Goal: Task Accomplishment & Management: Manage account settings

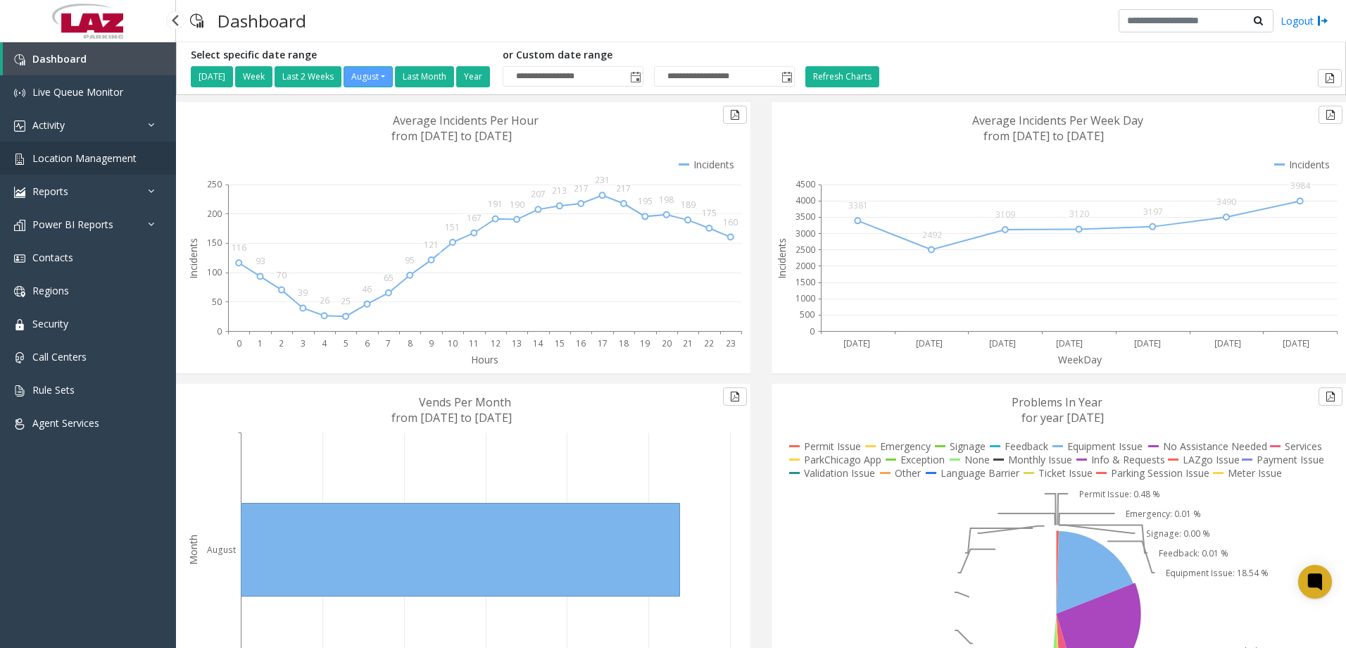
click at [47, 151] on span "Location Management" at bounding box center [84, 157] width 104 height 13
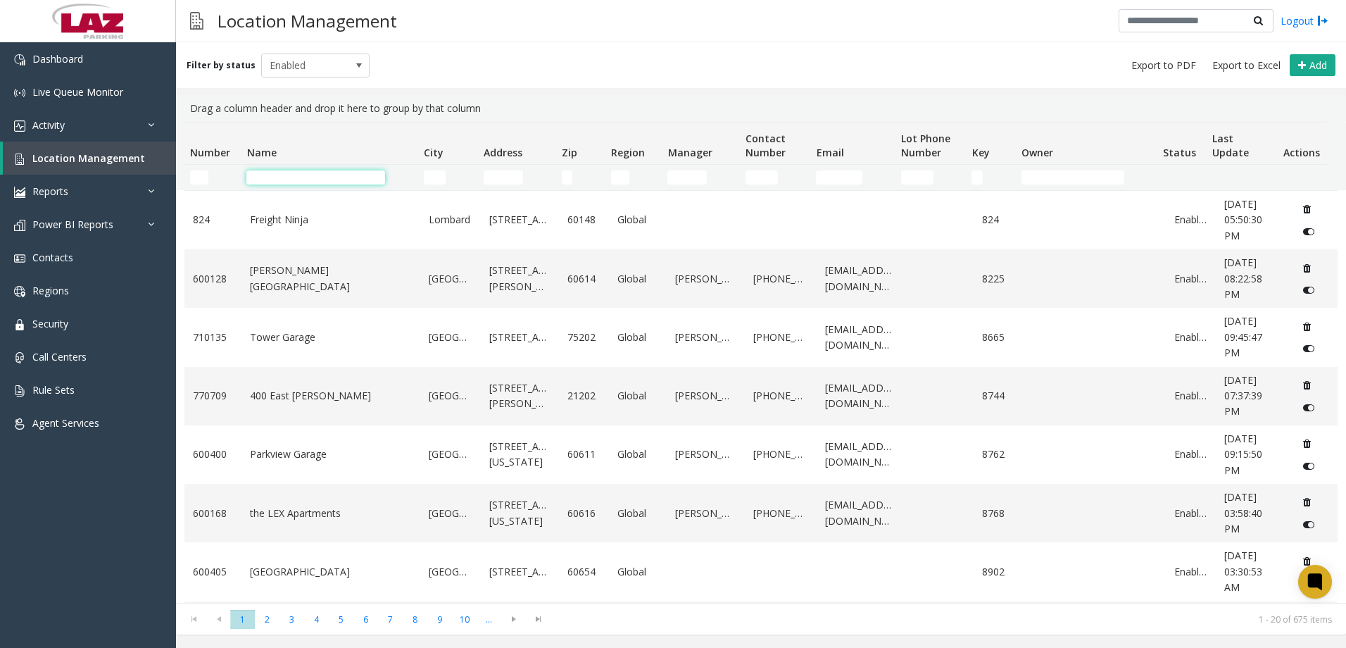
drag, startPoint x: 286, startPoint y: 180, endPoint x: 294, endPoint y: 181, distance: 8.5
click at [293, 181] on input "Name Filter" at bounding box center [315, 177] width 139 height 14
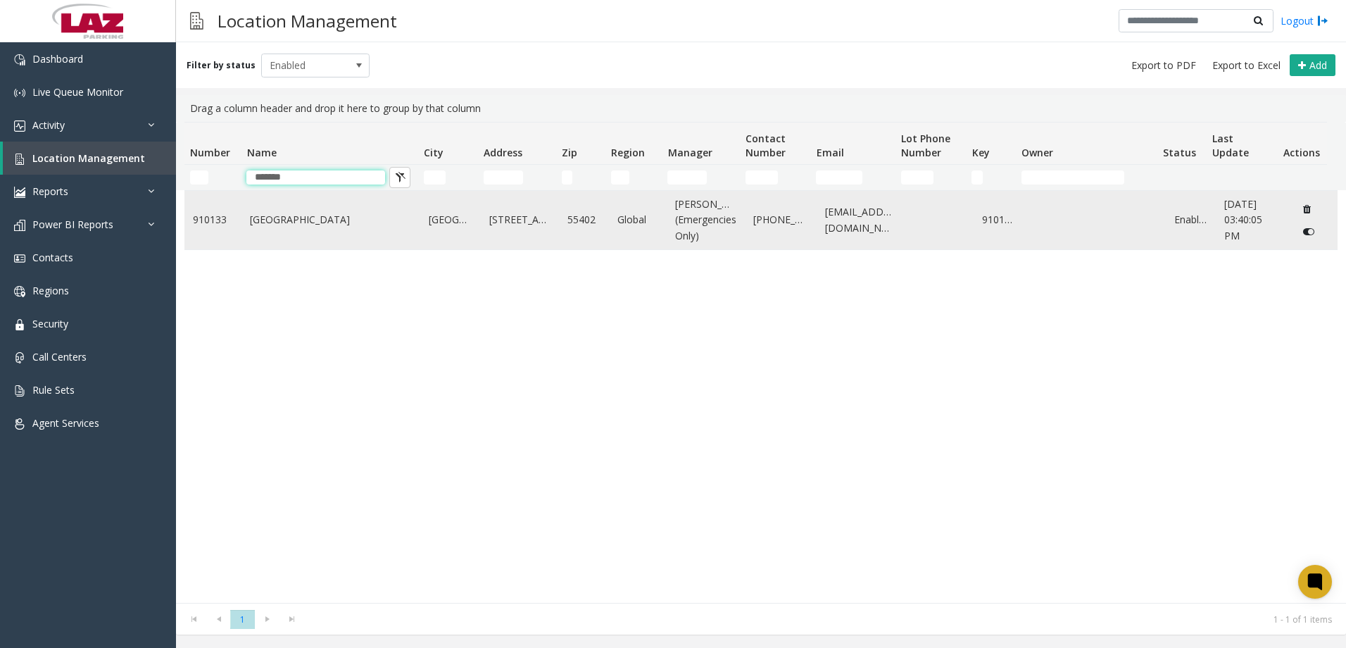
type input "*******"
click at [329, 219] on td "[GEOGRAPHIC_DATA]" at bounding box center [331, 220] width 179 height 58
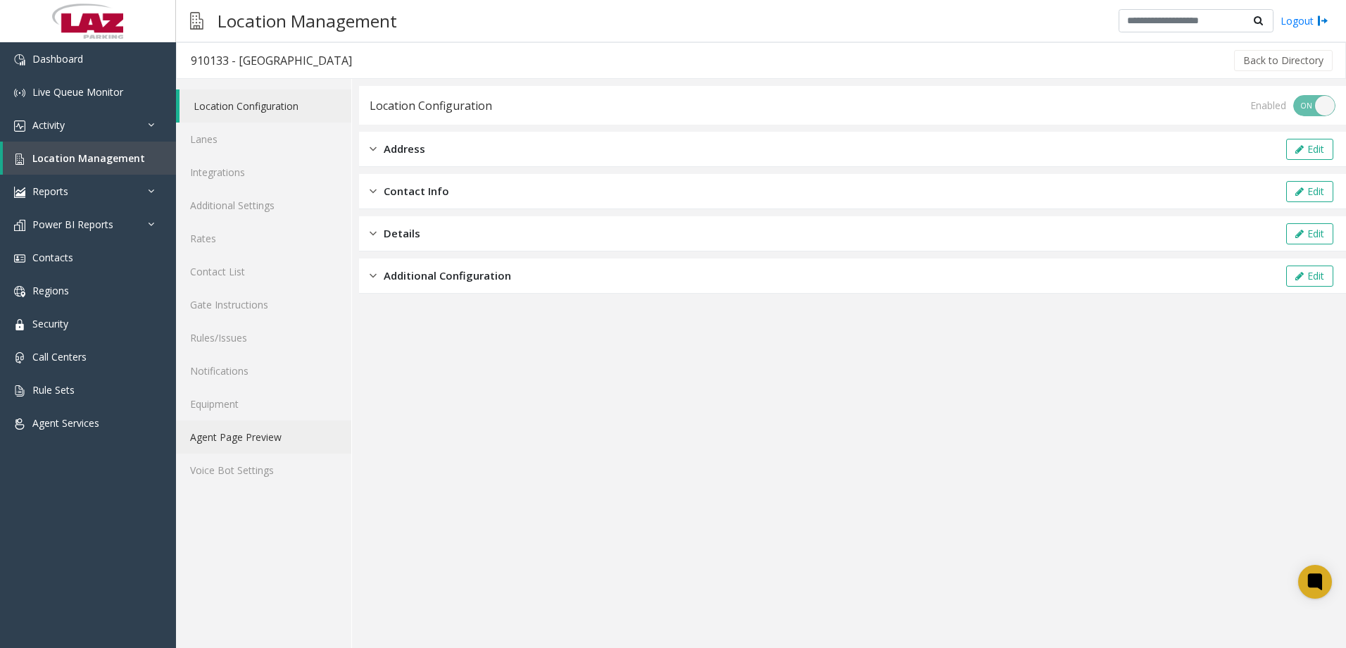
click at [263, 429] on link "Agent Page Preview" at bounding box center [263, 436] width 175 height 33
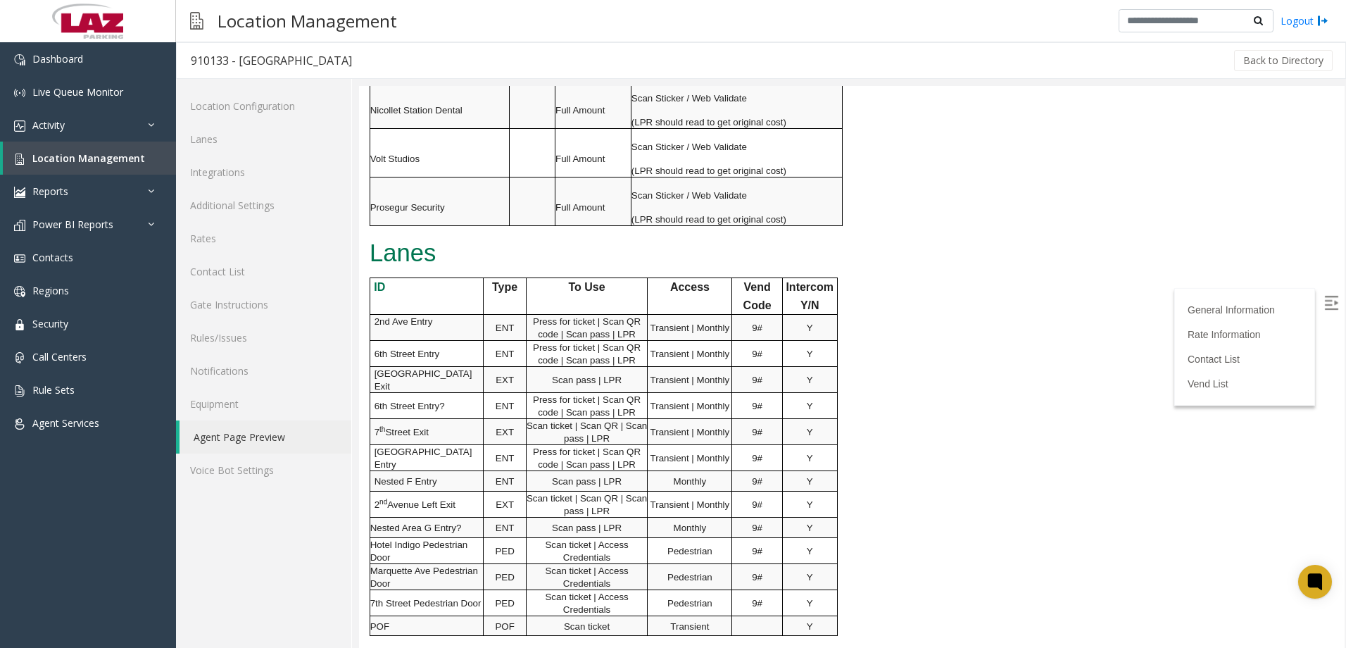
scroll to position [1620, 0]
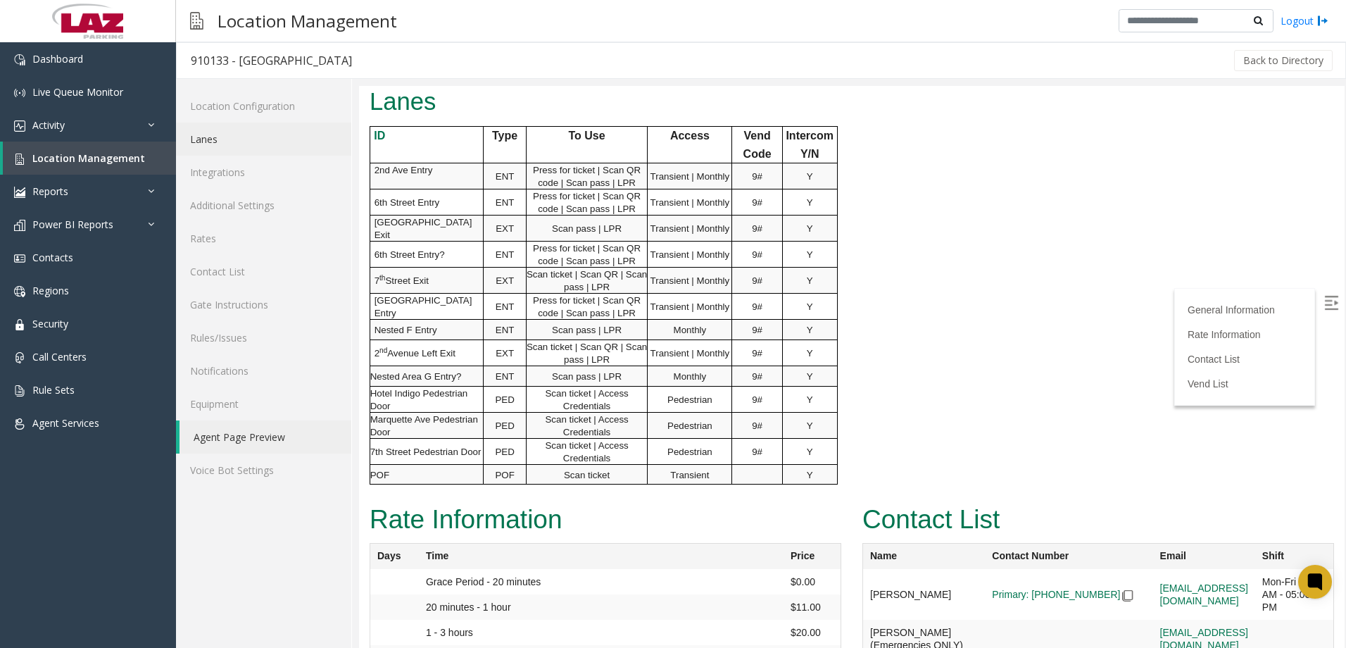
click at [207, 125] on link "Lanes" at bounding box center [263, 139] width 175 height 33
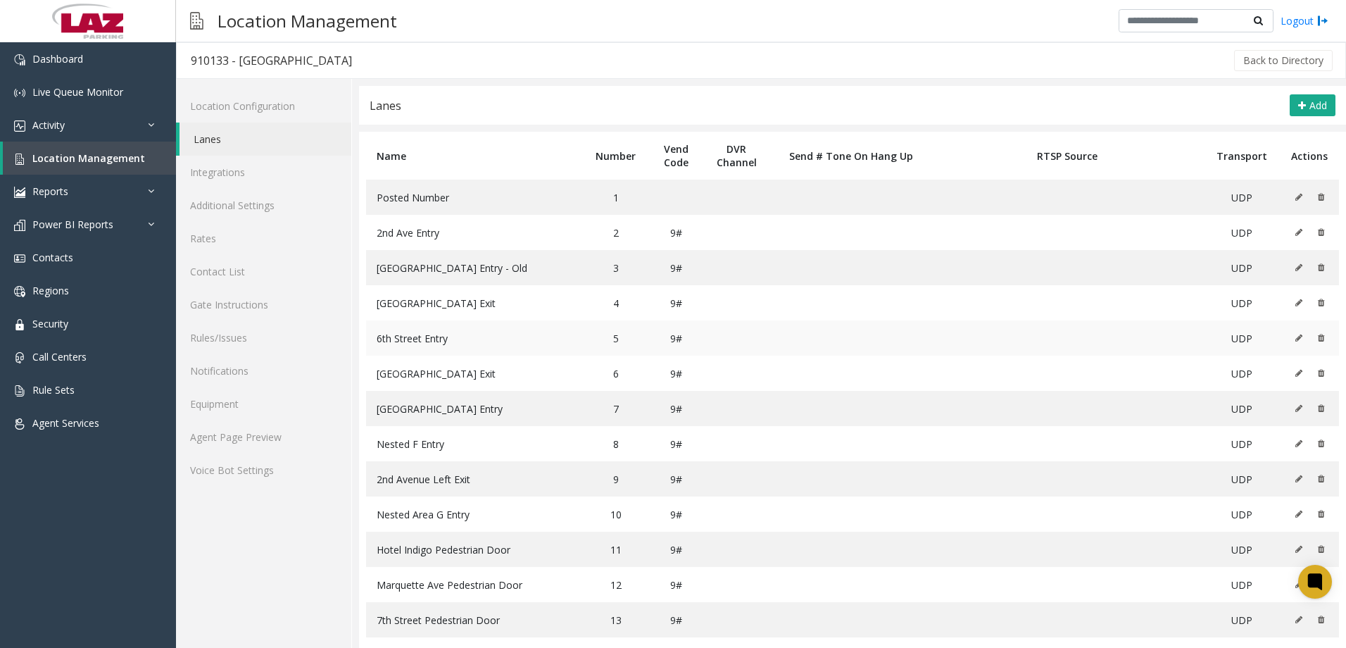
scroll to position [53, 0]
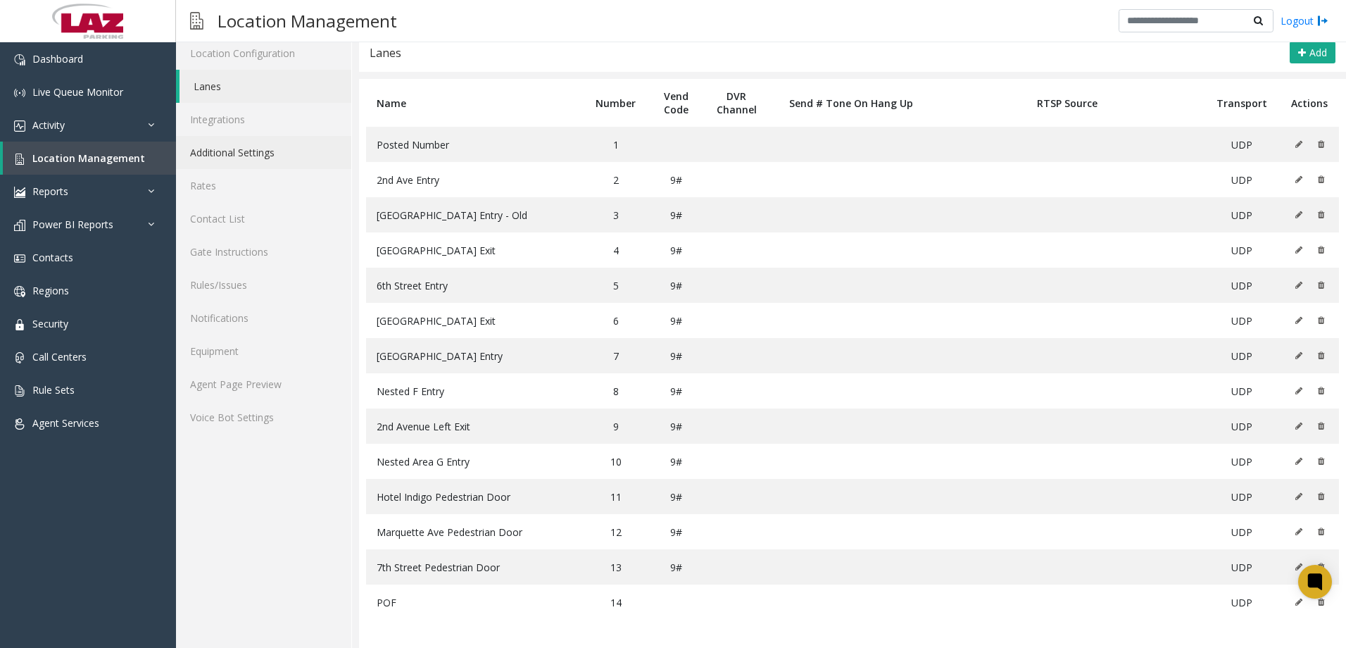
click at [254, 158] on link "Additional Settings" at bounding box center [263, 152] width 175 height 33
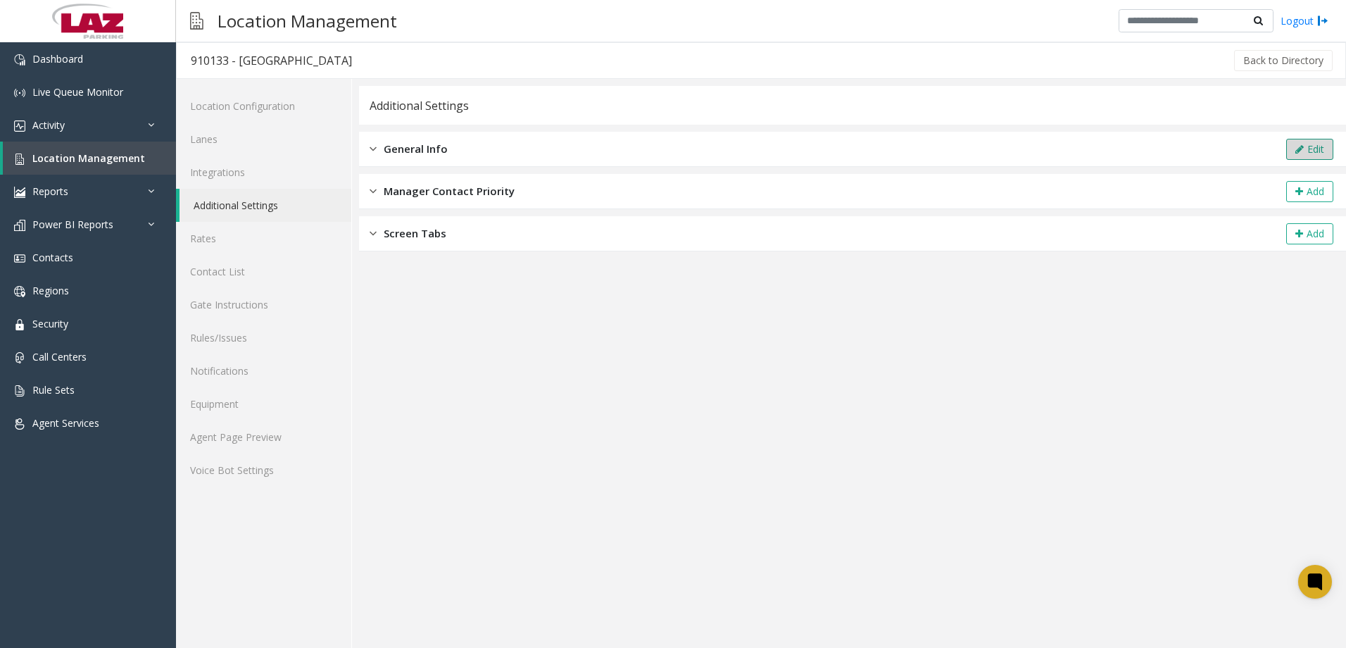
click at [1323, 151] on button "Edit" at bounding box center [1310, 149] width 47 height 21
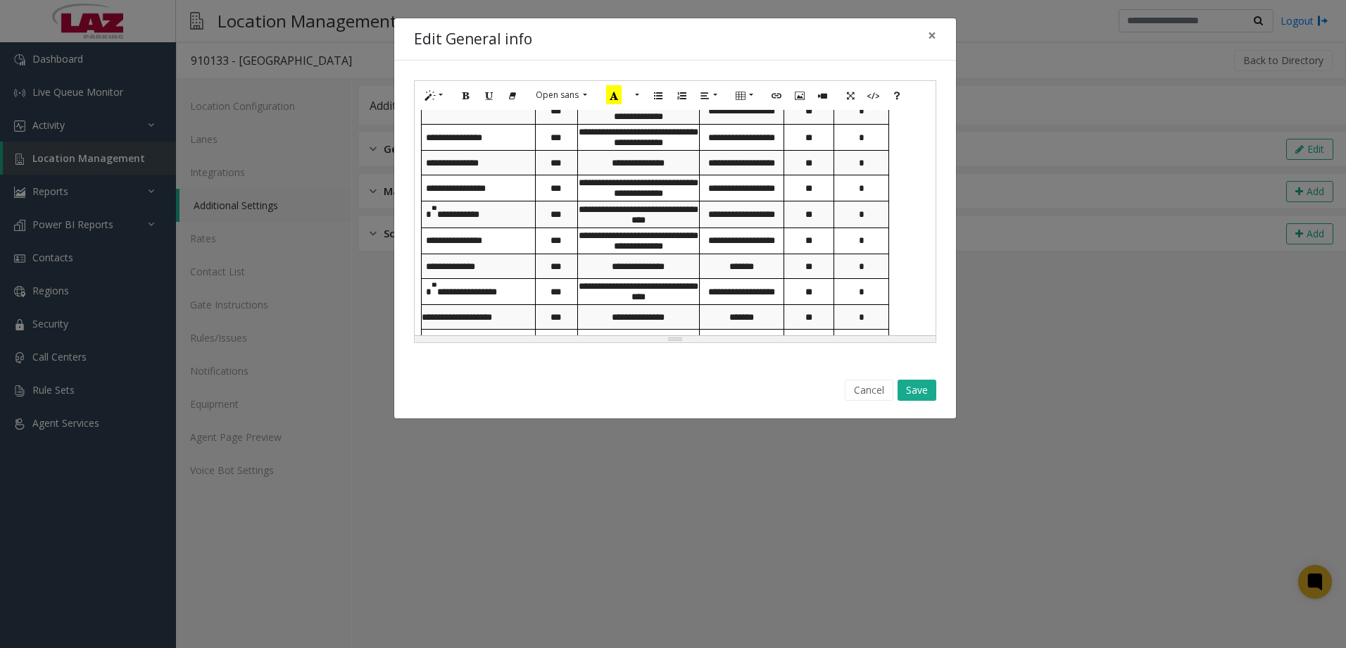
scroll to position [1479, 0]
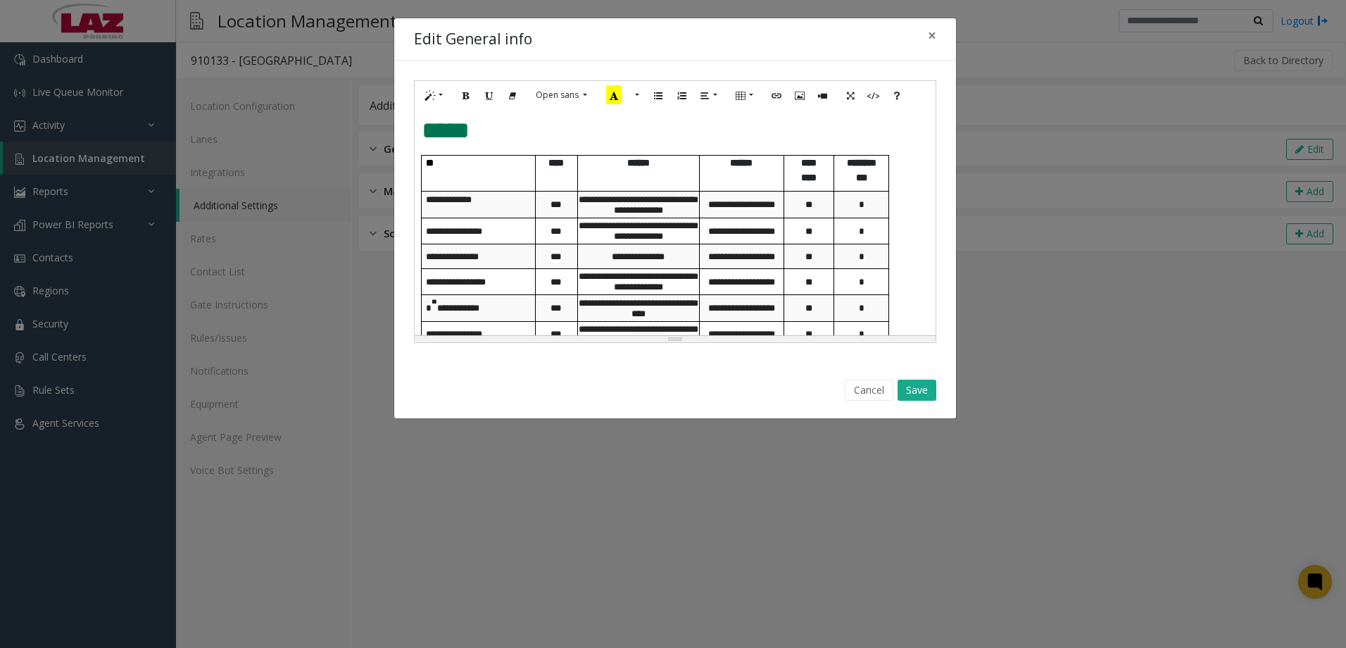
click at [504, 215] on p at bounding box center [480, 210] width 108 height 11
click at [944, 144] on div "**********" at bounding box center [675, 212] width 562 height 302
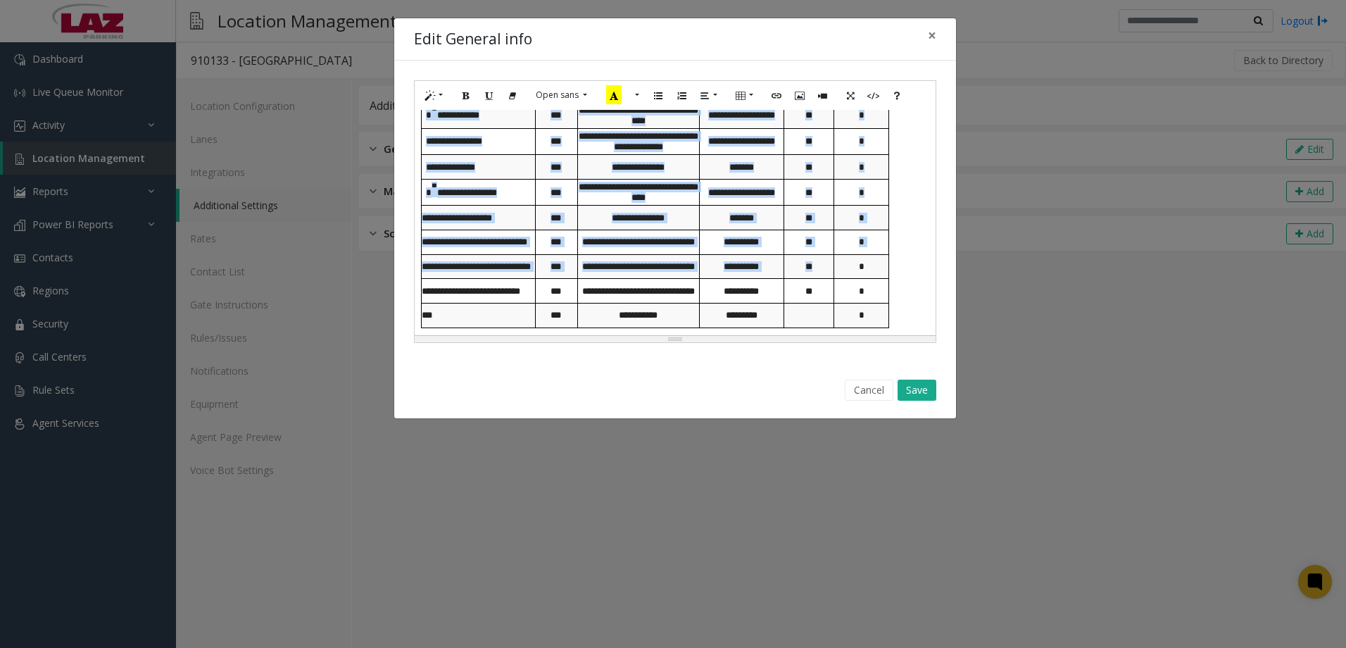
scroll to position [1687, 0]
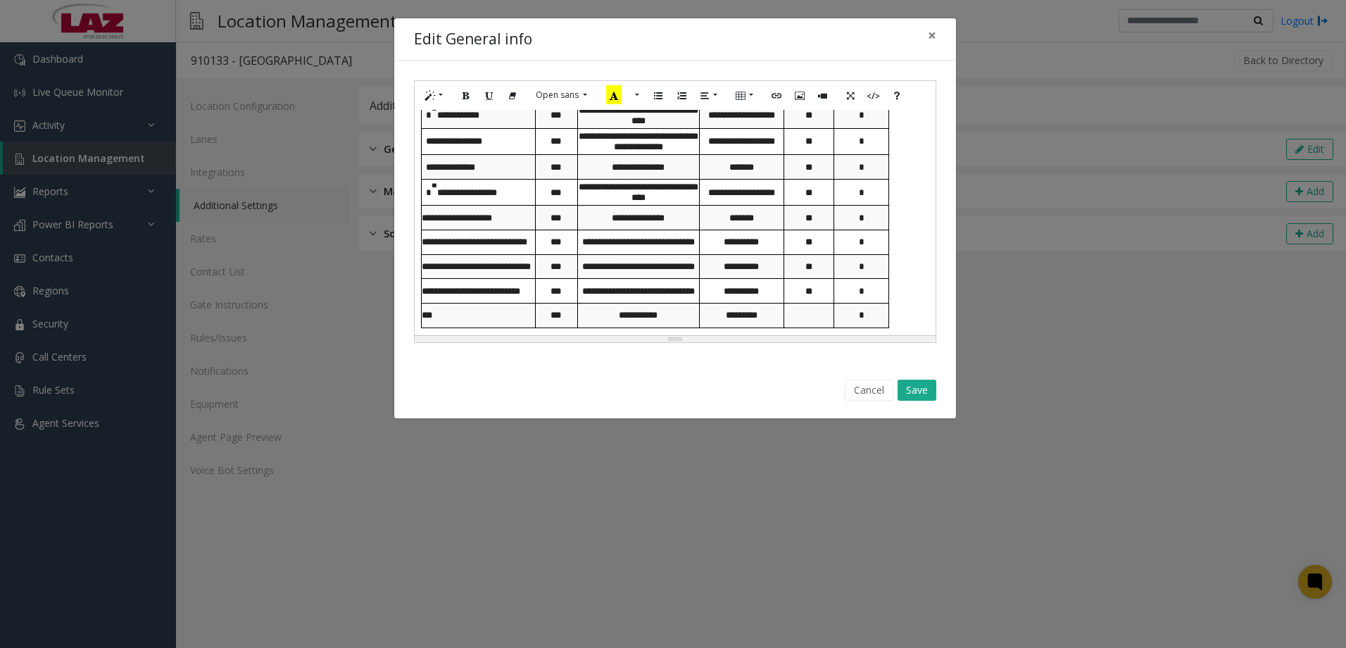
drag, startPoint x: 427, startPoint y: 208, endPoint x: 879, endPoint y: 347, distance: 472.4
click at [879, 346] on div "**********" at bounding box center [675, 212] width 562 height 302
drag, startPoint x: 882, startPoint y: 388, endPoint x: 825, endPoint y: 376, distance: 58.3
click at [882, 388] on button "Cancel" at bounding box center [869, 390] width 49 height 21
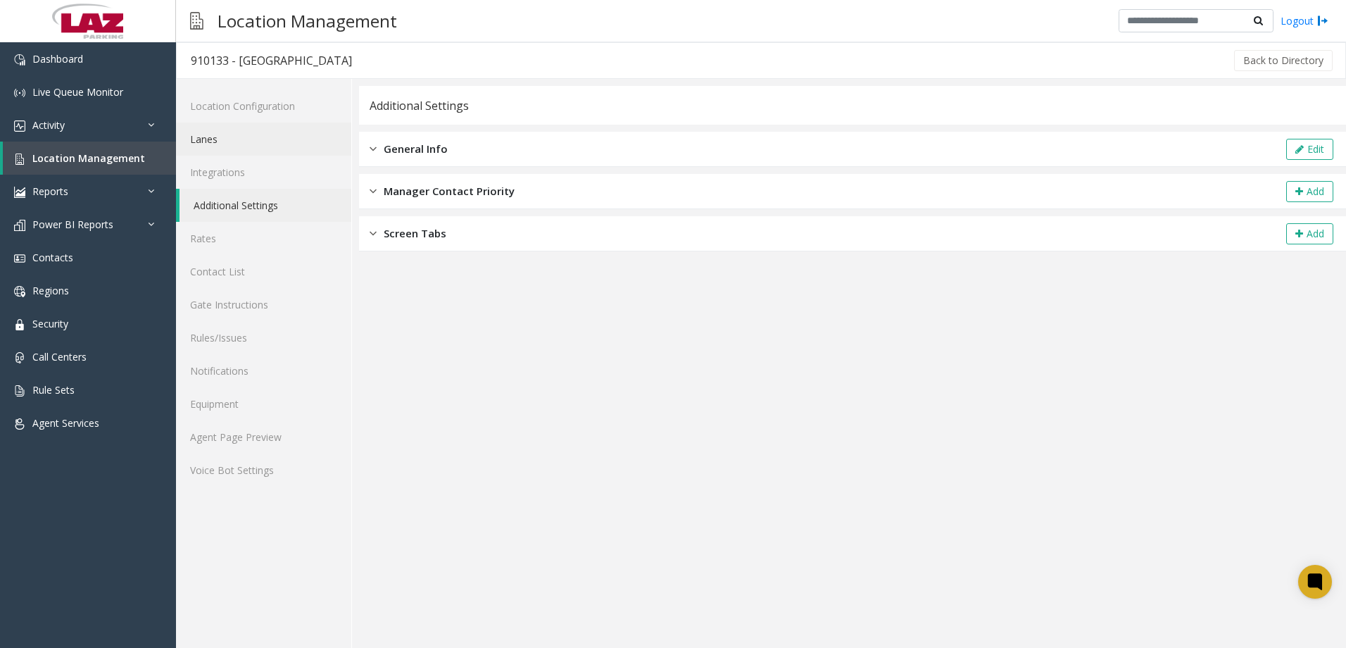
click at [217, 139] on link "Lanes" at bounding box center [263, 139] width 175 height 33
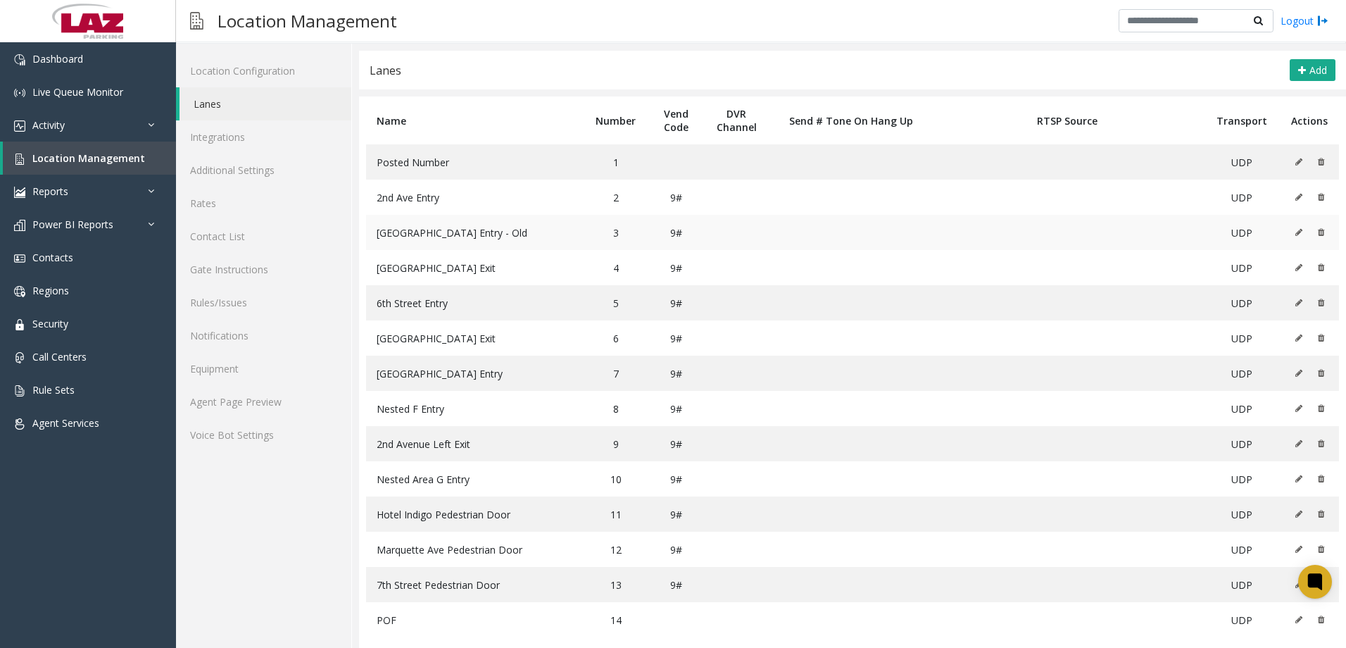
scroll to position [53, 0]
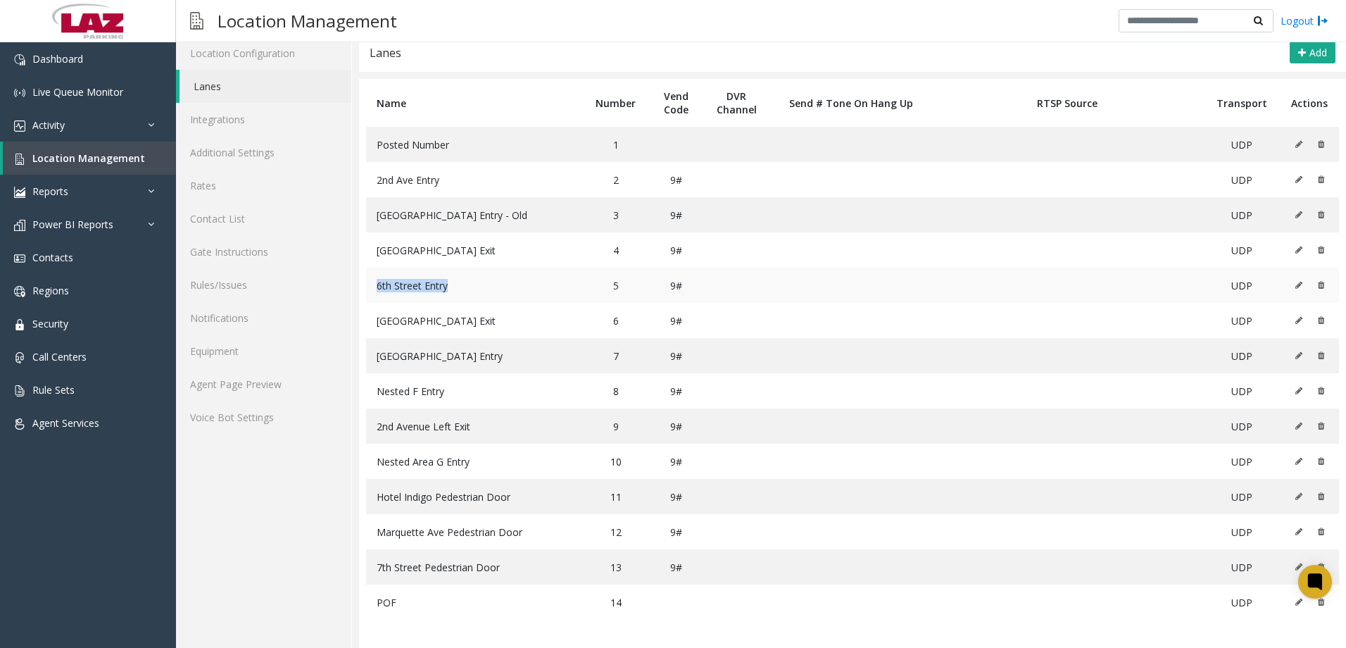
drag, startPoint x: 451, startPoint y: 291, endPoint x: 376, endPoint y: 289, distance: 75.4
click at [376, 289] on td "6th Street Entry" at bounding box center [474, 285] width 216 height 35
copy span "6th Street Entry"
drag, startPoint x: 464, startPoint y: 315, endPoint x: 374, endPoint y: 321, distance: 90.3
click at [374, 321] on td "[GEOGRAPHIC_DATA] Exit" at bounding box center [474, 320] width 216 height 35
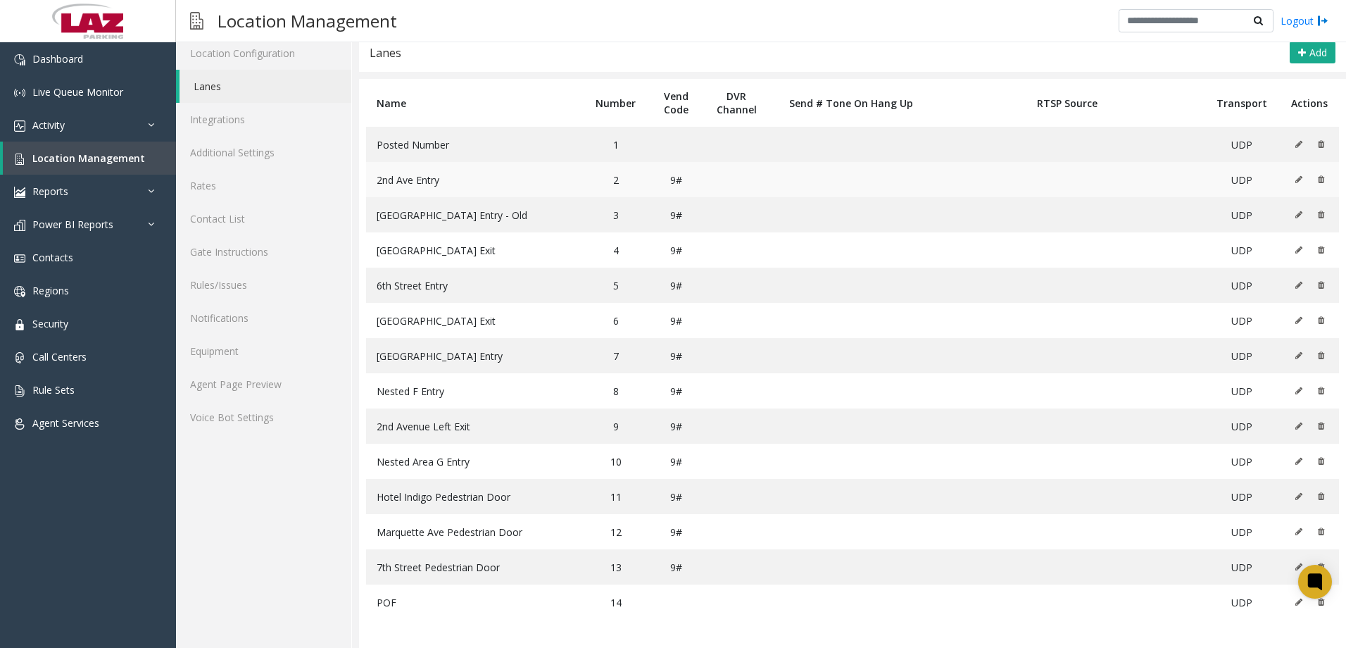
drag, startPoint x: 400, startPoint y: 180, endPoint x: 388, endPoint y: 183, distance: 12.3
click at [400, 181] on span "2nd Ave Entry" at bounding box center [408, 179] width 63 height 13
drag, startPoint x: 374, startPoint y: 175, endPoint x: 449, endPoint y: 184, distance: 75.8
click at [449, 184] on td "2nd Ave Entry" at bounding box center [474, 179] width 216 height 35
copy span "2nd Ave Entry"
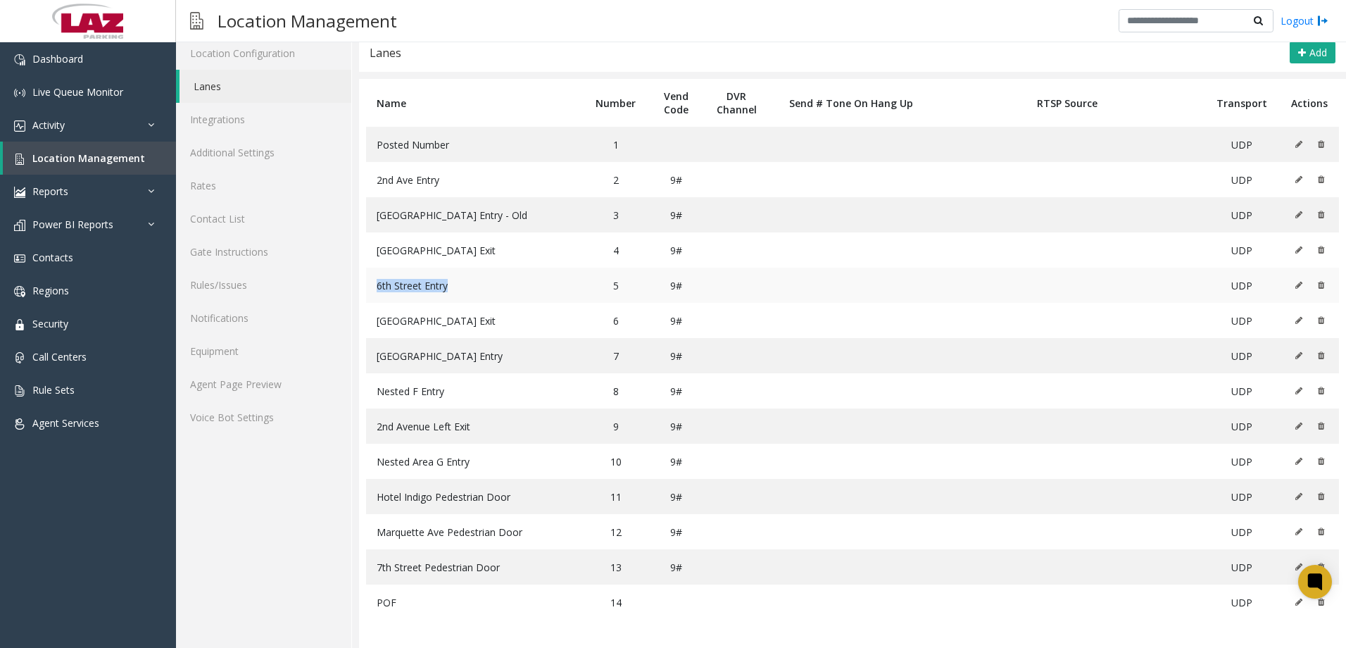
drag, startPoint x: 457, startPoint y: 289, endPoint x: 373, endPoint y: 287, distance: 84.5
click at [373, 287] on td "6th Street Entry" at bounding box center [474, 285] width 216 height 35
copy span "6th Street Entry"
click at [449, 359] on span "[GEOGRAPHIC_DATA] Entry" at bounding box center [440, 355] width 126 height 13
drag, startPoint x: 475, startPoint y: 432, endPoint x: 372, endPoint y: 427, distance: 102.9
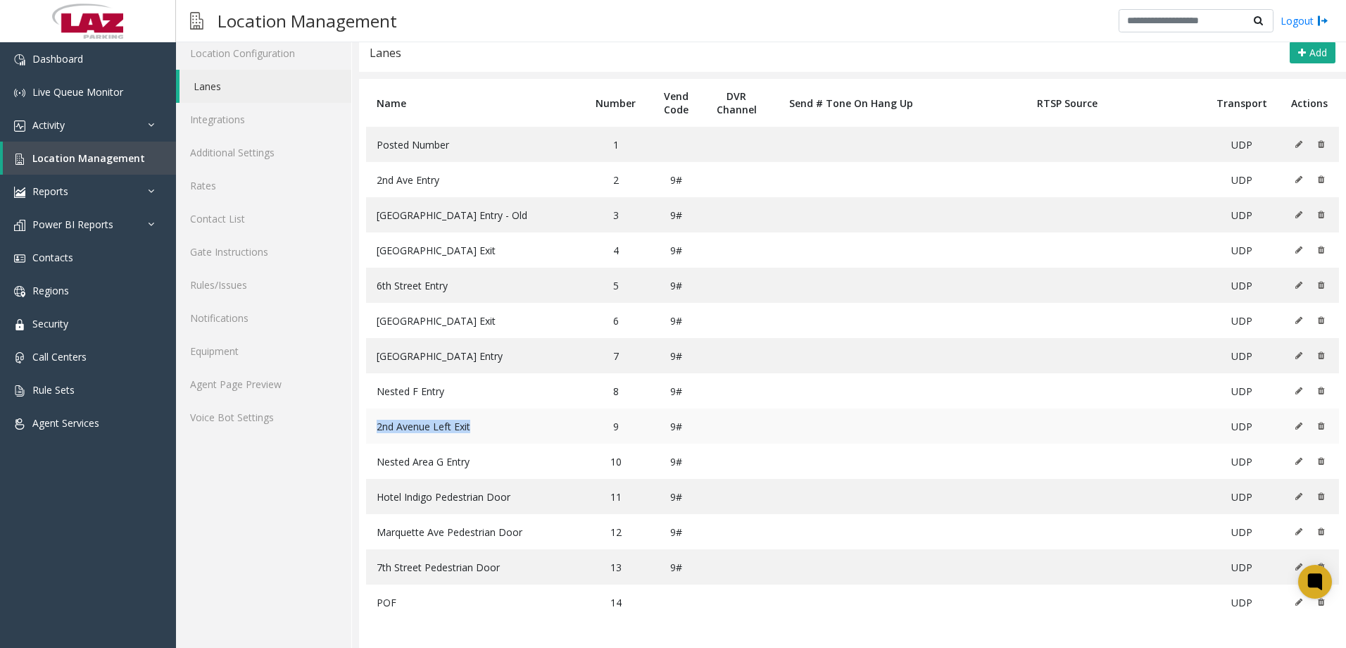
click at [372, 427] on td "2nd Avenue Left Exit" at bounding box center [474, 425] width 216 height 35
copy span "2nd Avenue Left Exit"
click at [433, 258] on td "[GEOGRAPHIC_DATA] Exit" at bounding box center [474, 249] width 216 height 35
drag, startPoint x: 433, startPoint y: 258, endPoint x: 368, endPoint y: 301, distance: 77.7
click at [368, 301] on td "6th Street Entry" at bounding box center [474, 285] width 216 height 35
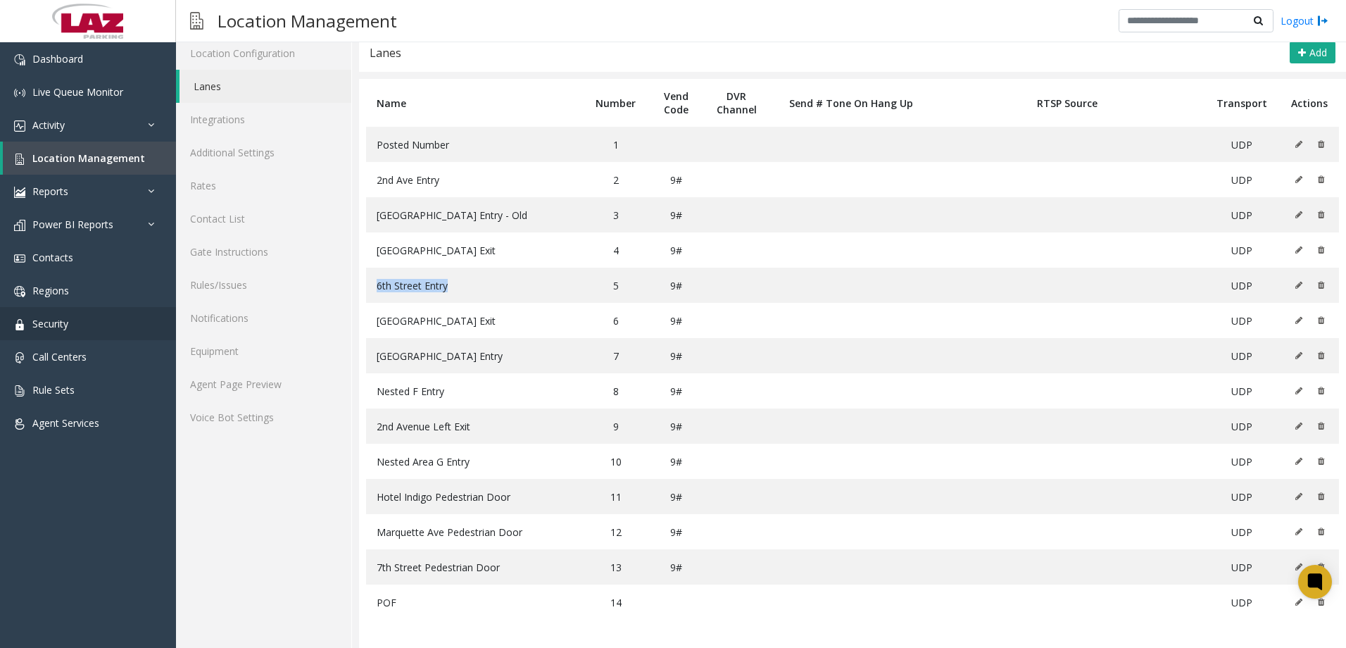
copy span "6th Street Entry"
drag, startPoint x: 383, startPoint y: 306, endPoint x: 367, endPoint y: 304, distance: 16.3
click at [367, 304] on td "[GEOGRAPHIC_DATA] Exit" at bounding box center [474, 320] width 216 height 35
copy span "[GEOGRAPHIC_DATA] Exit"
drag, startPoint x: 452, startPoint y: 249, endPoint x: 461, endPoint y: 277, distance: 28.9
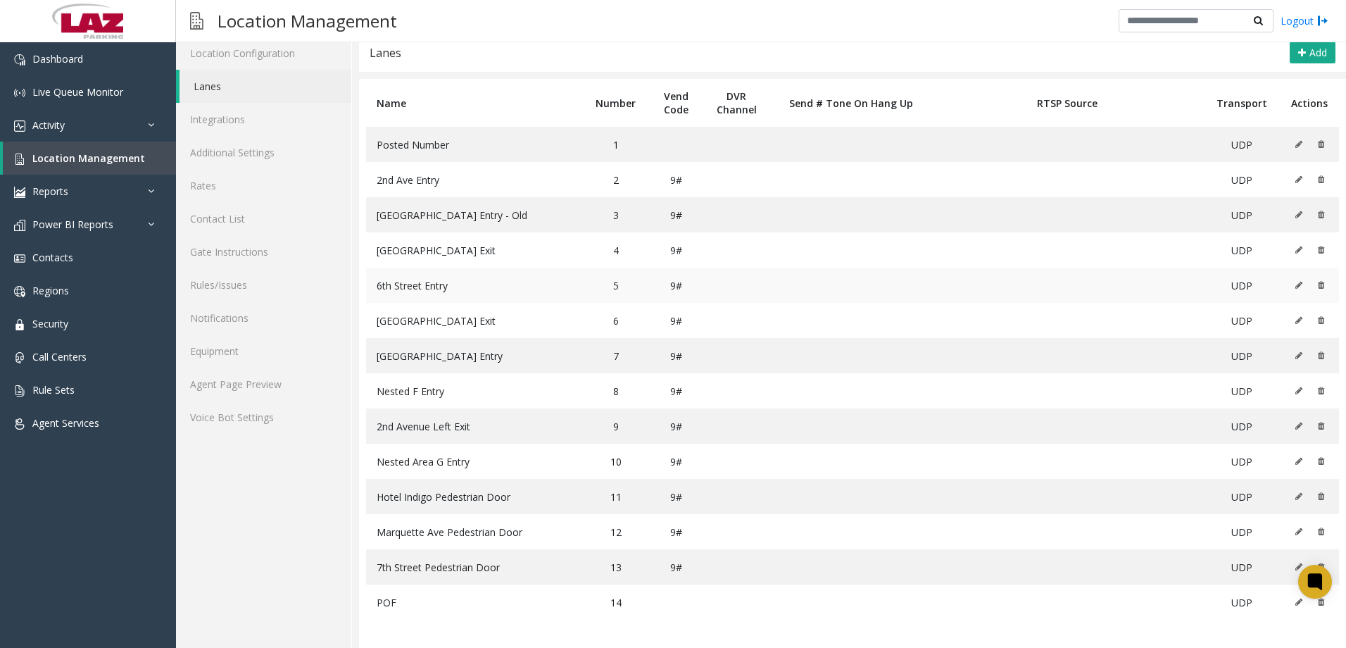
click at [449, 251] on td "[GEOGRAPHIC_DATA] Exit" at bounding box center [474, 249] width 216 height 35
drag, startPoint x: 449, startPoint y: 358, endPoint x: 368, endPoint y: 365, distance: 82.1
click at [368, 365] on td "[GEOGRAPHIC_DATA] Entry" at bounding box center [474, 355] width 216 height 35
copy span "[GEOGRAPHIC_DATA] Entry"
drag, startPoint x: 449, startPoint y: 251, endPoint x: 374, endPoint y: 258, distance: 75.6
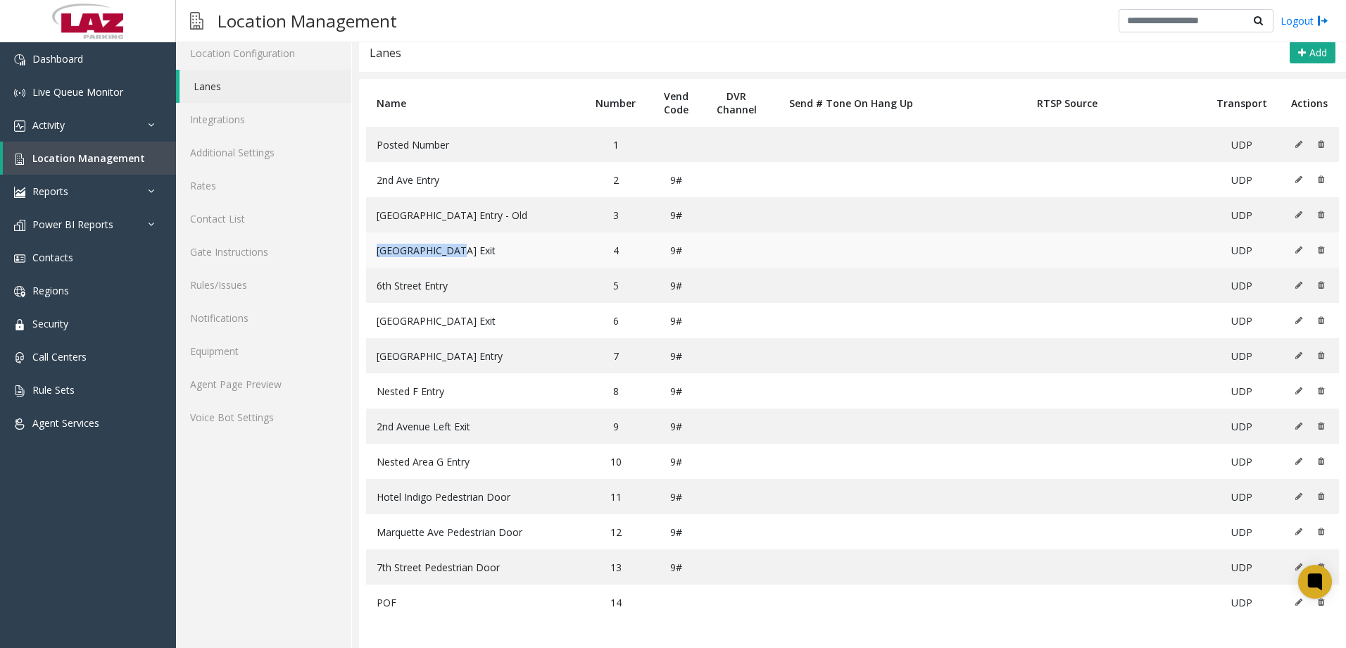
click at [374, 258] on td "[GEOGRAPHIC_DATA] Exit" at bounding box center [474, 249] width 216 height 35
copy span "[GEOGRAPHIC_DATA] Exit"
drag, startPoint x: 445, startPoint y: 392, endPoint x: 375, endPoint y: 401, distance: 70.3
click at [375, 401] on td "Nested F Entry" at bounding box center [474, 390] width 216 height 35
copy span "Nested F Entry"
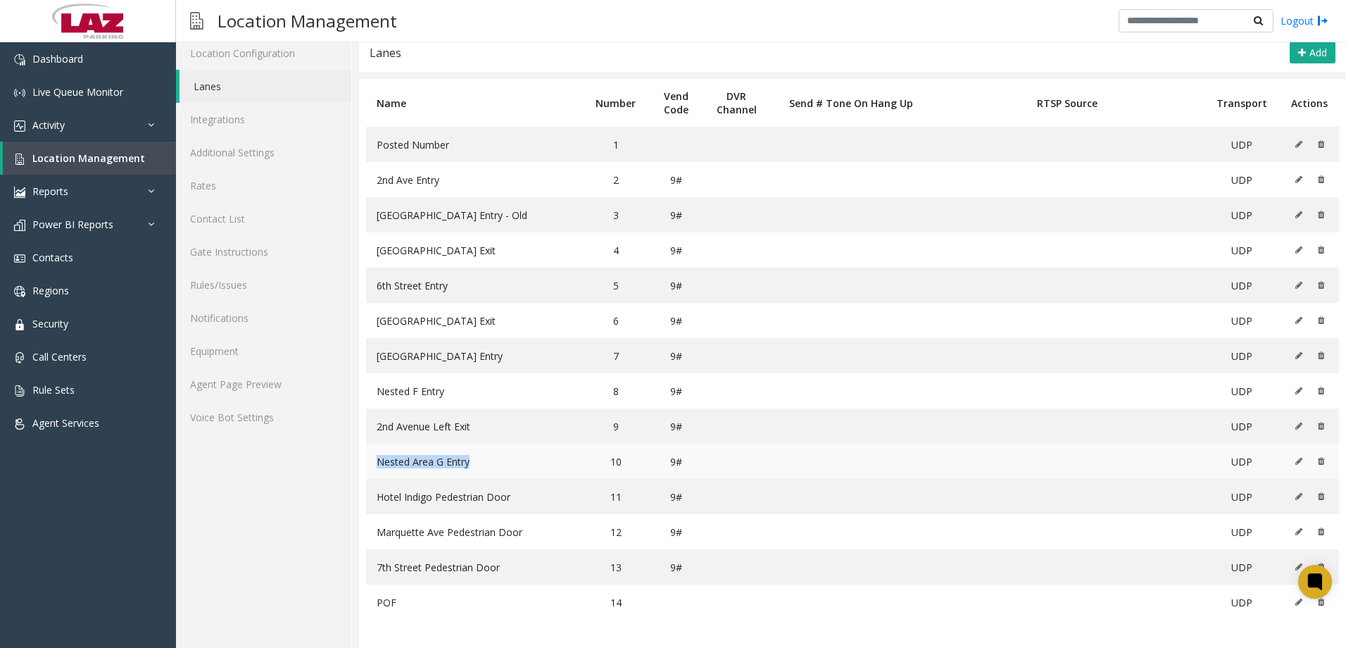
drag, startPoint x: 473, startPoint y: 465, endPoint x: 374, endPoint y: 475, distance: 99.1
click at [374, 475] on td "Nested Area G Entry" at bounding box center [474, 461] width 216 height 35
copy span "Nested Area G Entry"
drag, startPoint x: 504, startPoint y: 565, endPoint x: 367, endPoint y: 559, distance: 137.5
click at [367, 559] on td "7th Street Pedestrian Door" at bounding box center [474, 566] width 216 height 35
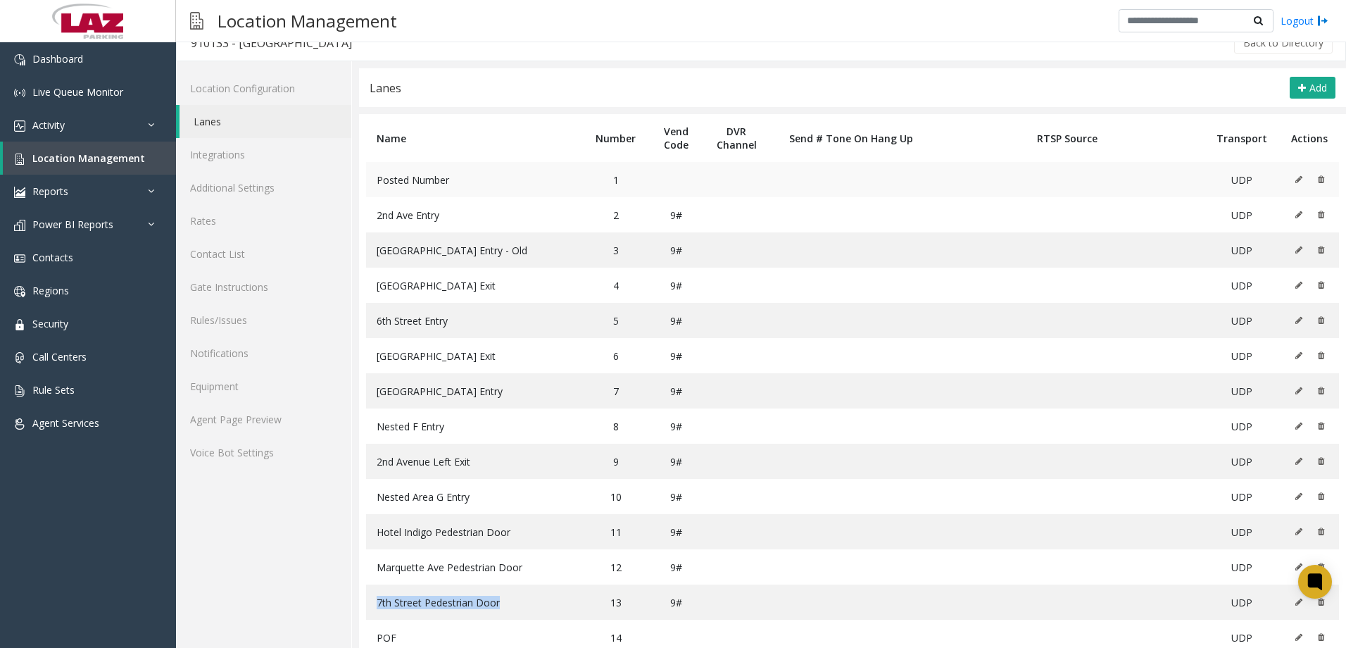
scroll to position [0, 0]
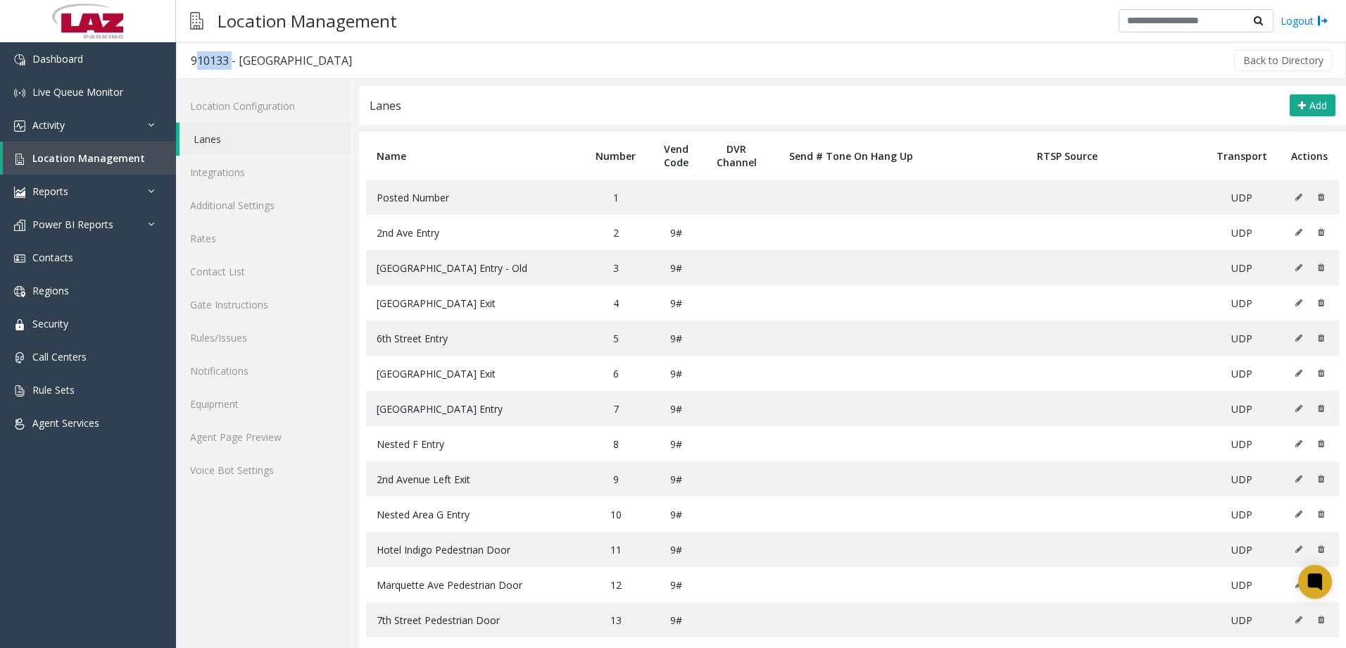
drag, startPoint x: 230, startPoint y: 64, endPoint x: 189, endPoint y: 65, distance: 40.2
click at [189, 65] on h3 "910133 - [GEOGRAPHIC_DATA]" at bounding box center [271, 60] width 189 height 32
click at [221, 444] on link "Agent Page Preview" at bounding box center [263, 436] width 175 height 33
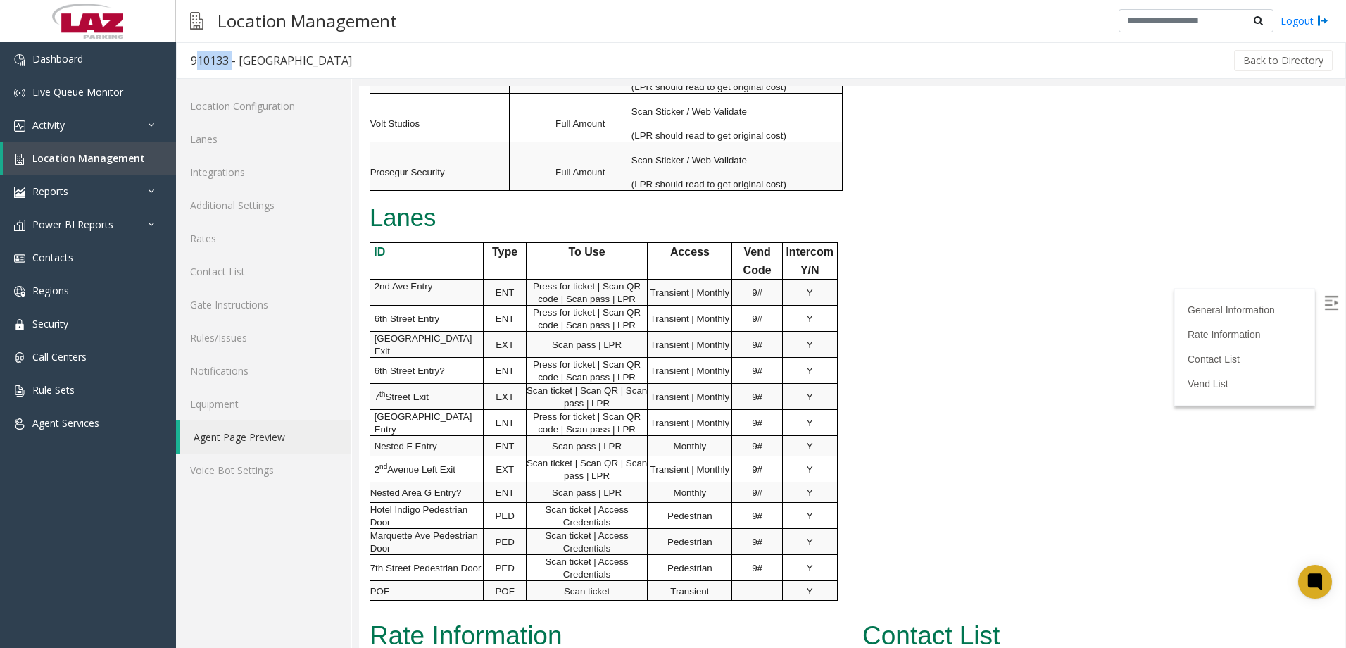
scroll to position [1479, 0]
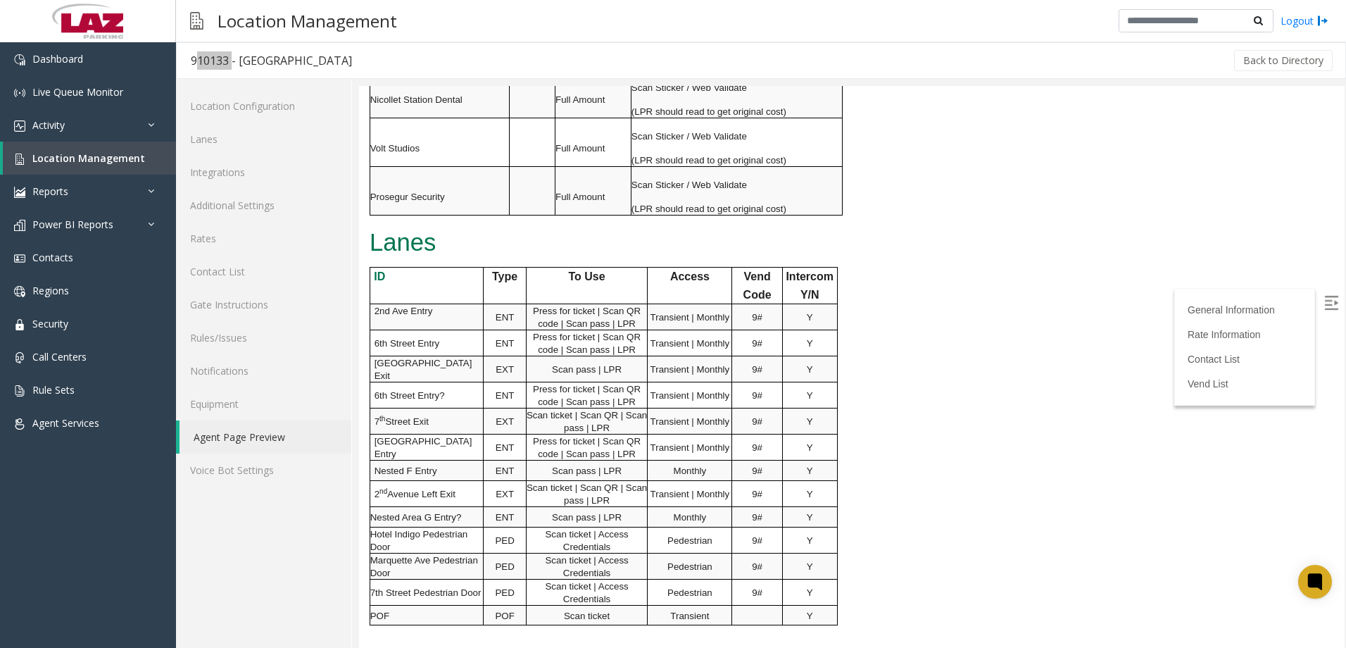
click at [535, 310] on span "Press for ticket | Scan QR code | Scan pass | LPR" at bounding box center [587, 317] width 108 height 23
drag, startPoint x: 536, startPoint y: 311, endPoint x: 641, endPoint y: 322, distance: 105.5
click at [641, 322] on p "Press for ticket | Scan QR code | Scan pass | LPR" at bounding box center [587, 316] width 121 height 25
click at [667, 315] on span "Transient | Monthly" at bounding box center [691, 317] width 80 height 11
drag, startPoint x: 649, startPoint y: 318, endPoint x: 729, endPoint y: 318, distance: 79.6
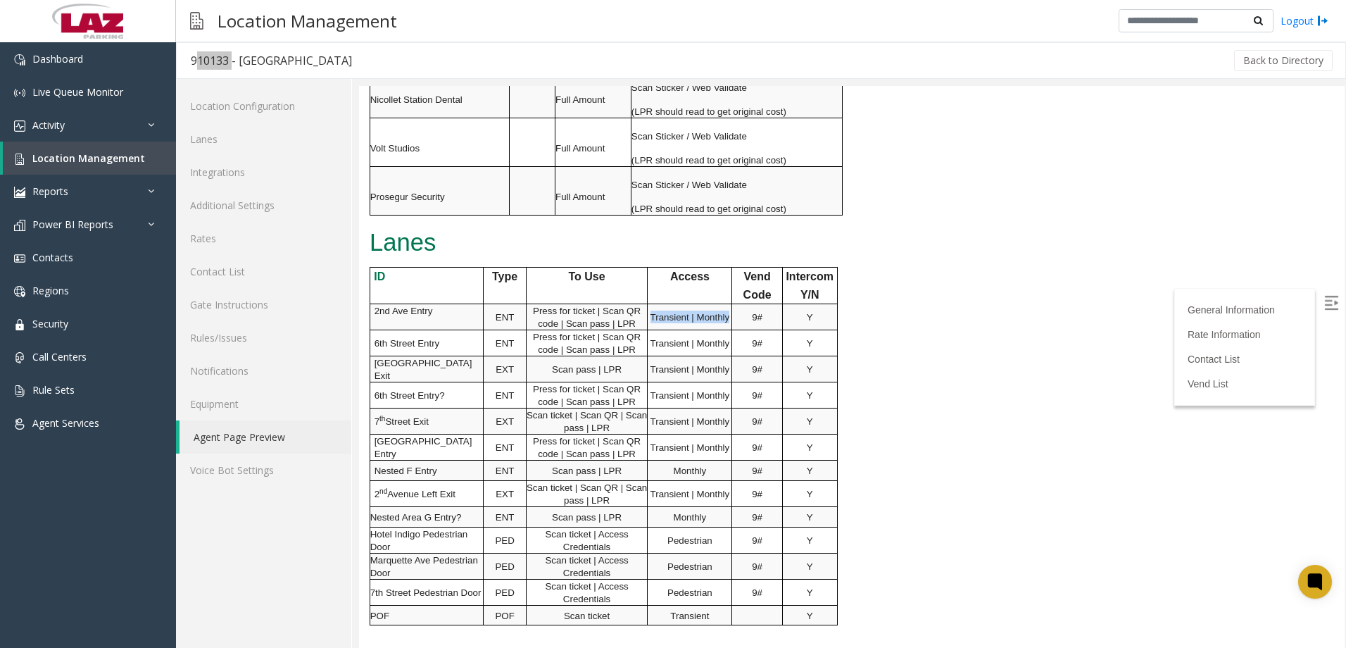
click at [729, 318] on p "Transient | Monthly" at bounding box center [690, 317] width 84 height 13
drag, startPoint x: 530, startPoint y: 477, endPoint x: 616, endPoint y: 489, distance: 86.6
click at [616, 489] on p "Scan ticket | Scan QR | Scan pass | LPR" at bounding box center [587, 493] width 121 height 25
drag, startPoint x: 532, startPoint y: 335, endPoint x: 623, endPoint y: 347, distance: 90.9
click at [623, 347] on span "Press for ticket | Scan QR code | Scan pass | LPR" at bounding box center [587, 343] width 108 height 23
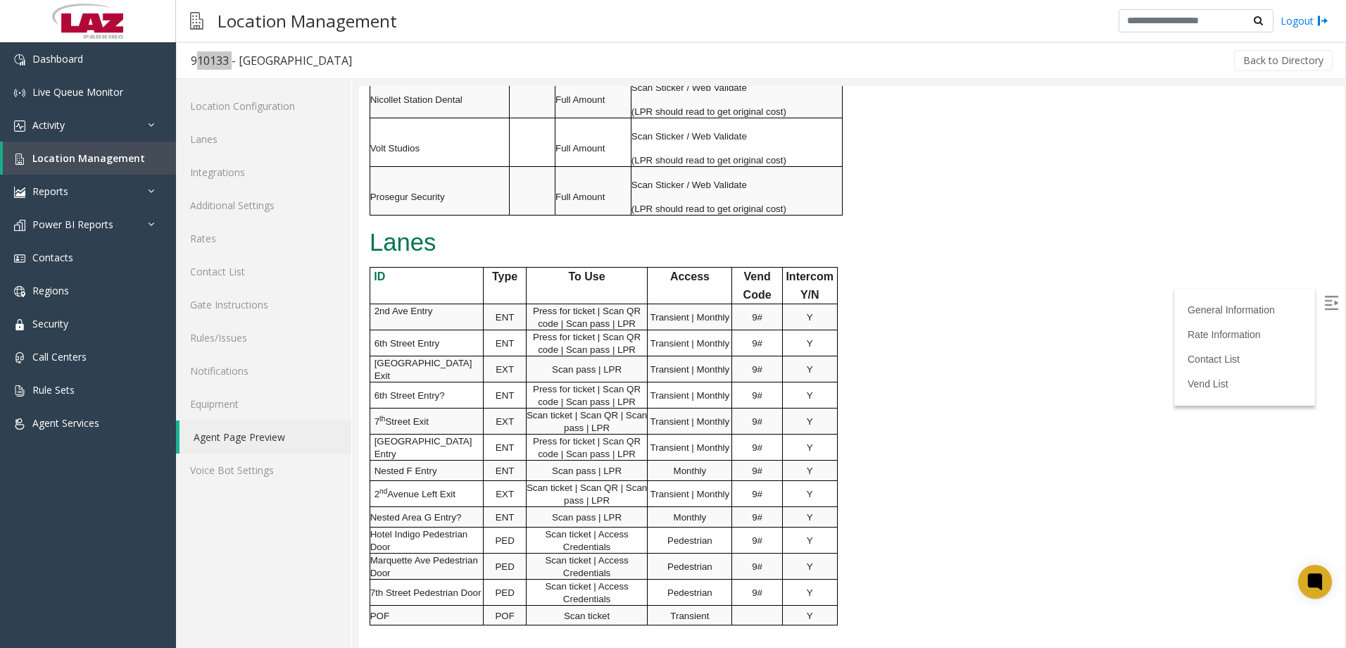
drag, startPoint x: 623, startPoint y: 347, endPoint x: 639, endPoint y: 346, distance: 17.0
click at [639, 346] on p "Press for ticket | Scan QR code | Scan pass | LPR" at bounding box center [587, 342] width 121 height 25
drag, startPoint x: 635, startPoint y: 350, endPoint x: 532, endPoint y: 338, distance: 103.5
click at [533, 338] on span "Press for ticket | Scan QR code | Scan pass | LPR" at bounding box center [587, 343] width 108 height 23
click at [550, 363] on p "Scan pass | LPR" at bounding box center [587, 369] width 121 height 13
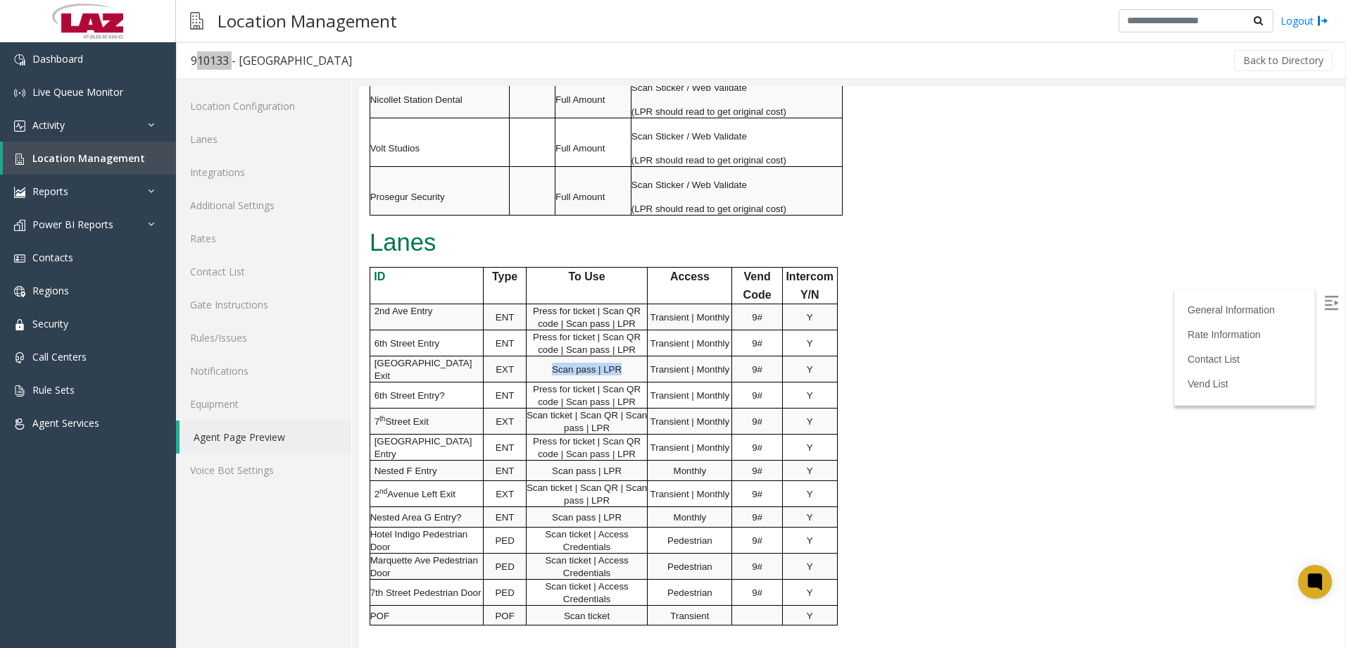
drag, startPoint x: 553, startPoint y: 365, endPoint x: 646, endPoint y: 372, distance: 93.9
click at [646, 372] on p "Scan pass | LPR" at bounding box center [587, 369] width 121 height 13
drag, startPoint x: 532, startPoint y: 439, endPoint x: 567, endPoint y: 444, distance: 34.8
click at [567, 444] on span "Press for ticket | Scan QR code | Scan pass | LPR" at bounding box center [587, 447] width 108 height 23
drag, startPoint x: 567, startPoint y: 444, endPoint x: 603, endPoint y: 445, distance: 35.9
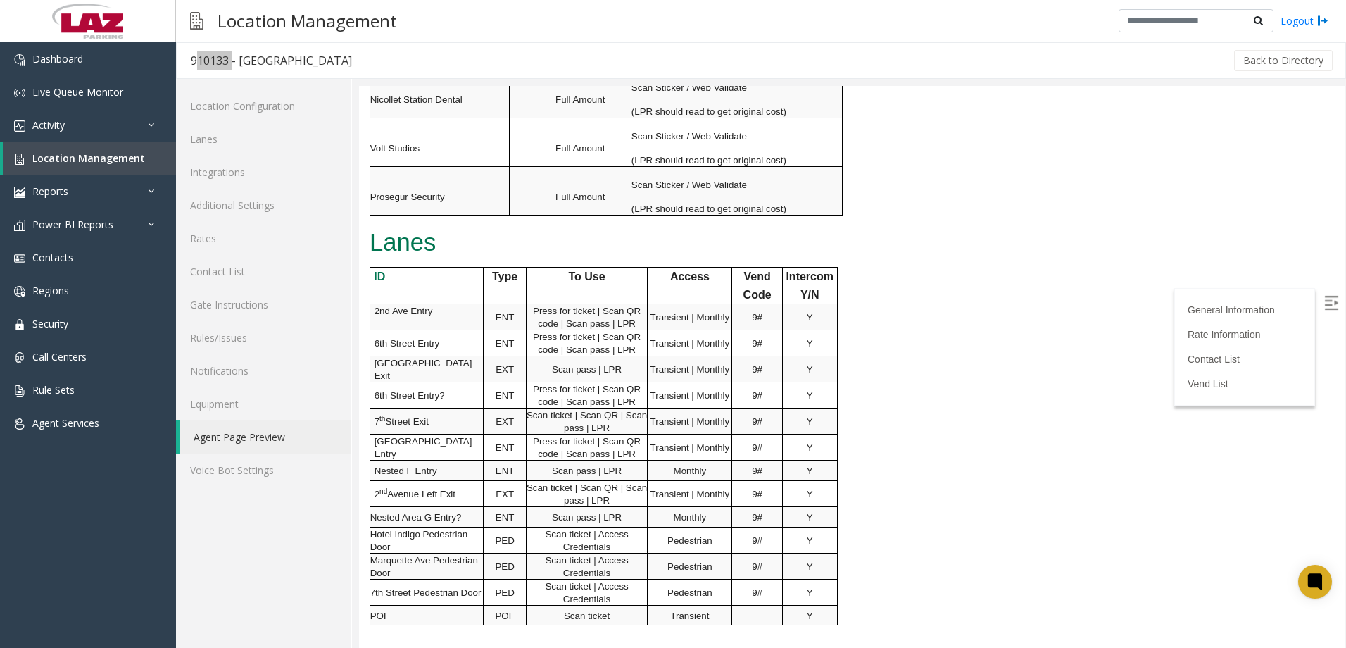
click at [601, 445] on span "Press for ticket | Scan QR code | Scan pass | LPR" at bounding box center [587, 447] width 108 height 23
drag, startPoint x: 637, startPoint y: 447, endPoint x: 532, endPoint y: 430, distance: 106.3
click at [532, 435] on p "Press for ticket | Scan QR code | Scan pass | LPR" at bounding box center [587, 447] width 121 height 25
drag, startPoint x: 532, startPoint y: 408, endPoint x: 635, endPoint y: 420, distance: 104.2
click at [635, 420] on p "Scan ticket | Scan QR | Scan pass | LPR" at bounding box center [587, 420] width 121 height 25
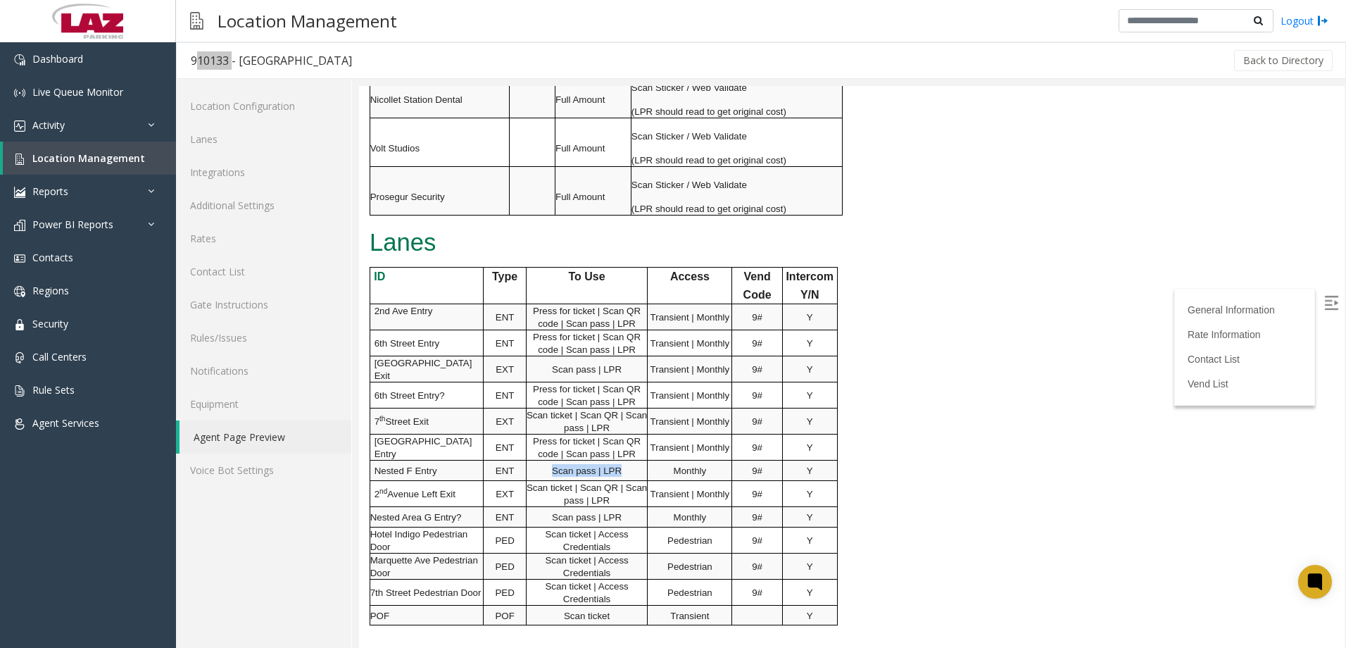
drag, startPoint x: 548, startPoint y: 467, endPoint x: 645, endPoint y: 456, distance: 97.8
click at [645, 461] on td "Scan pass | LPR" at bounding box center [587, 471] width 122 height 20
click at [262, 208] on link "Additional Settings" at bounding box center [263, 205] width 175 height 33
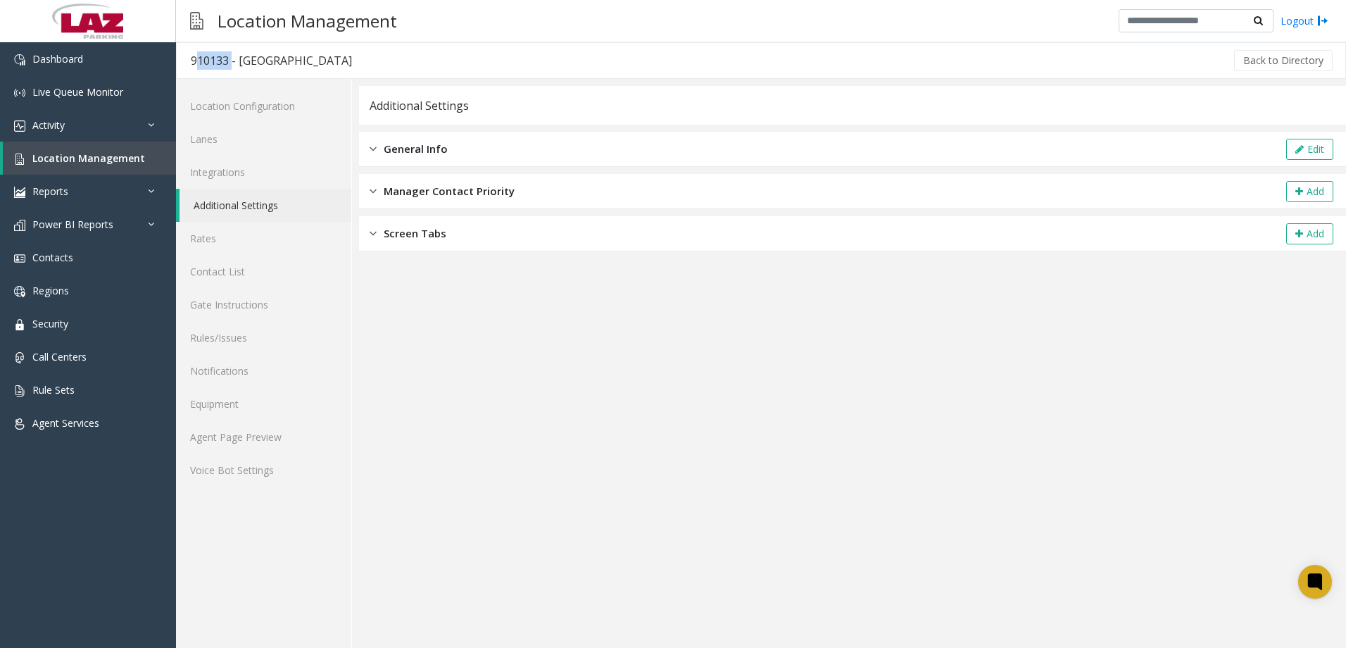
click at [1326, 137] on div "General Info Edit" at bounding box center [852, 149] width 987 height 35
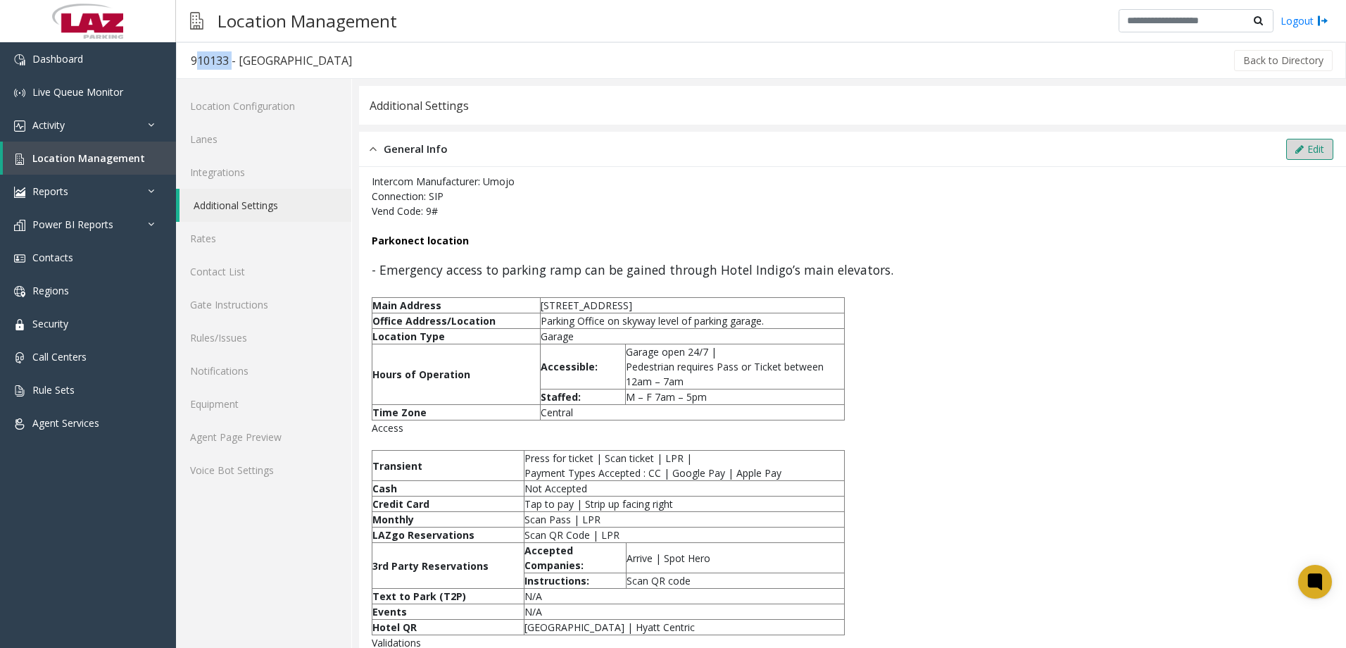
click at [1296, 149] on icon at bounding box center [1300, 149] width 8 height 10
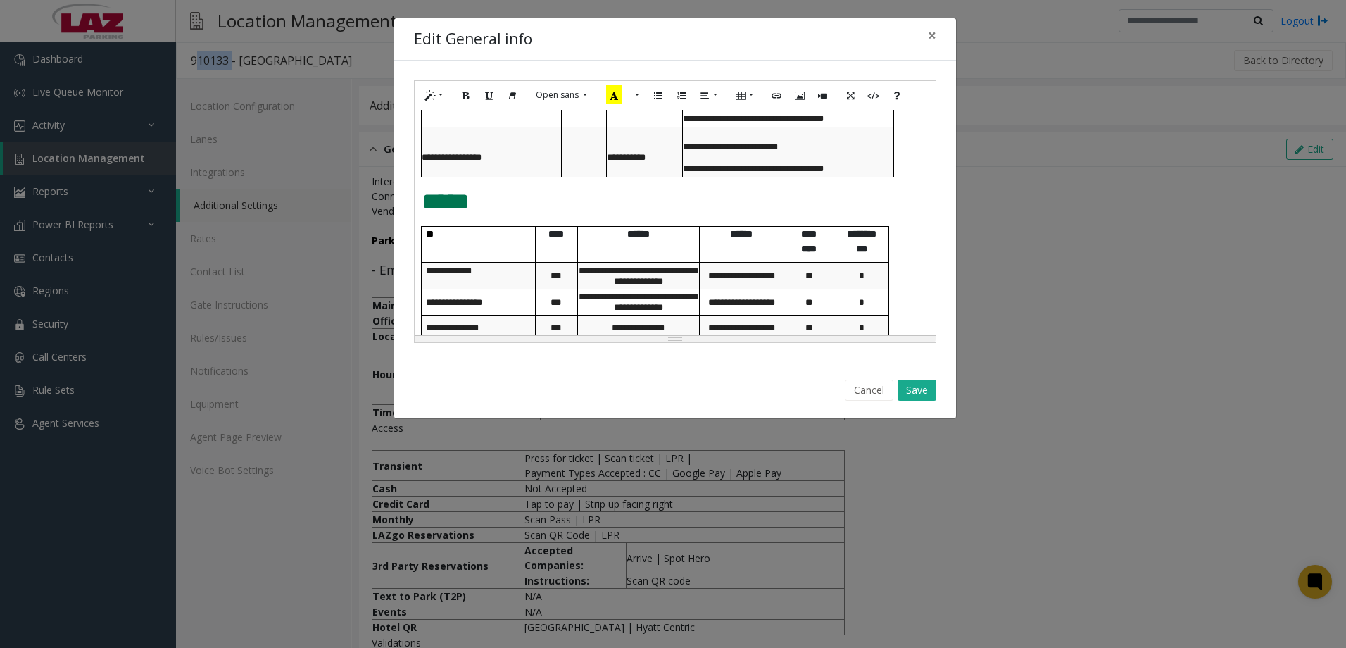
scroll to position [1405, 0]
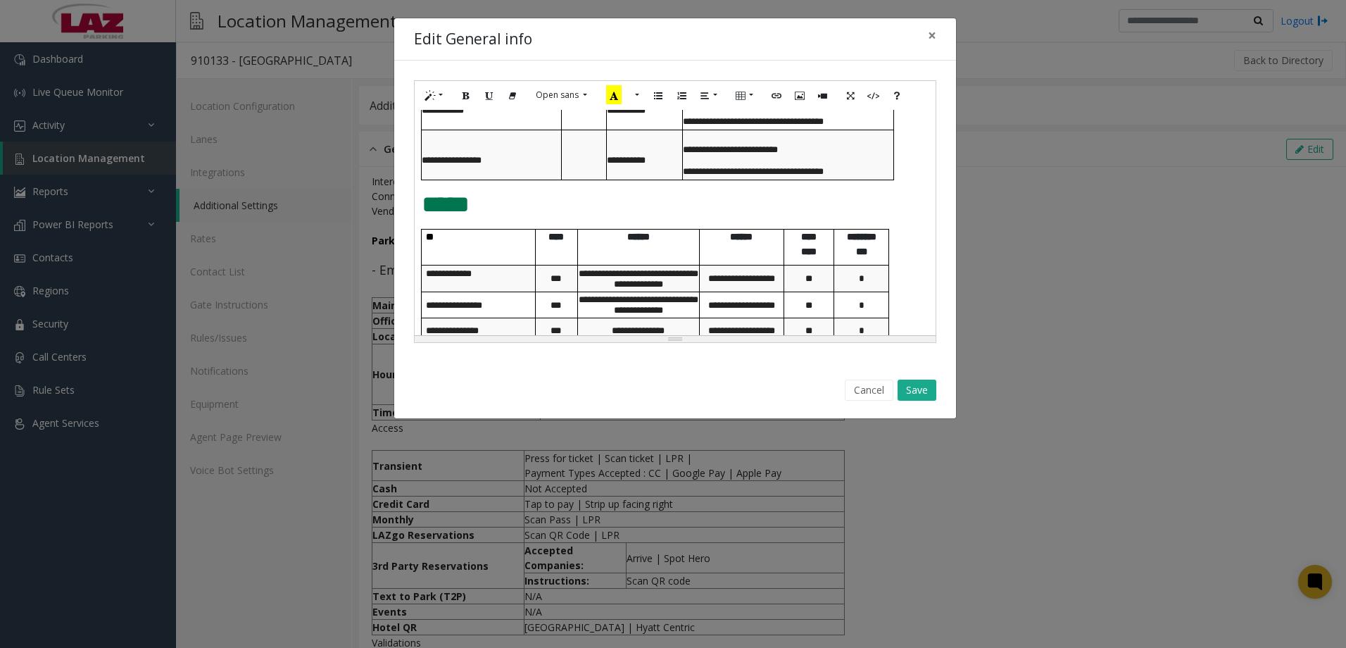
click at [414, 247] on div "**********" at bounding box center [675, 211] width 523 height 263
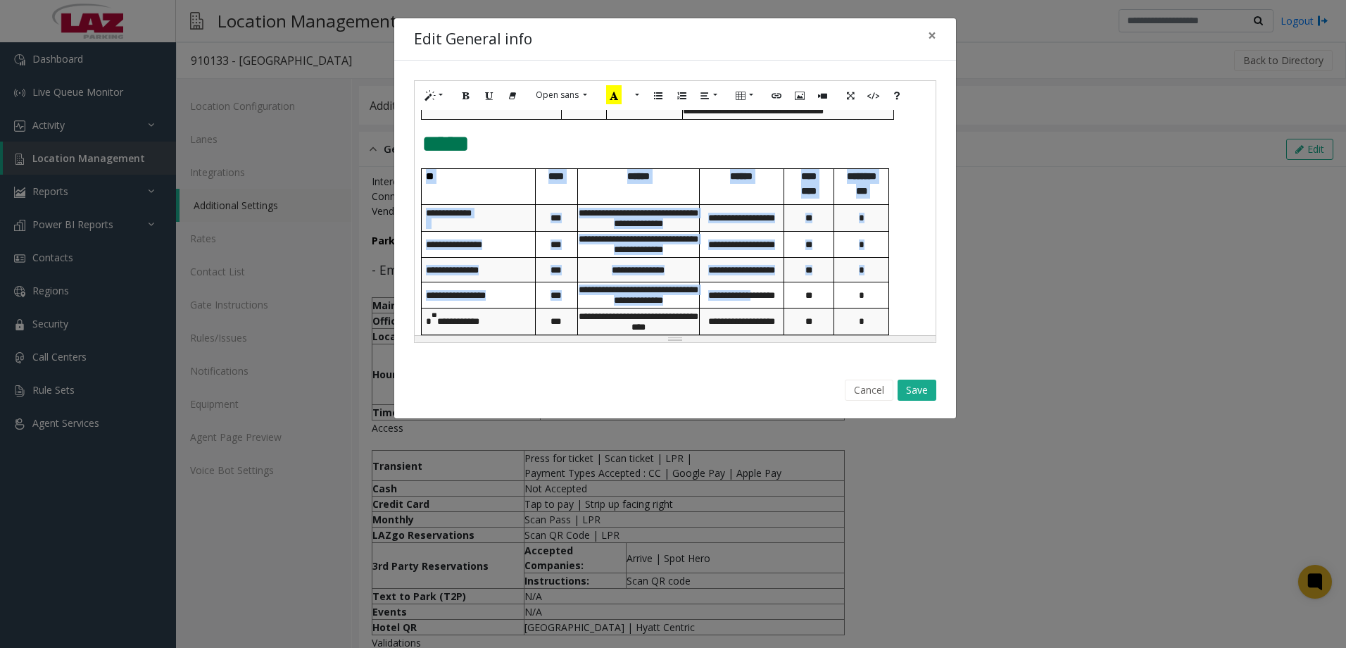
scroll to position [1687, 0]
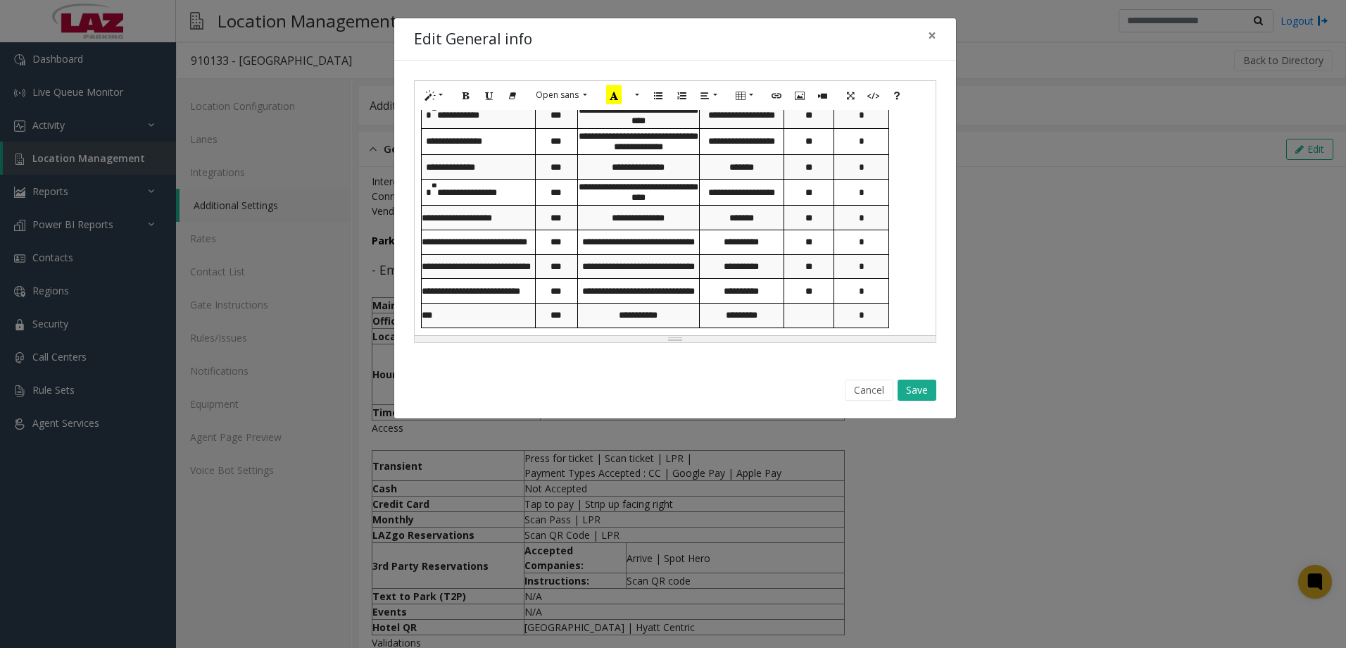
drag, startPoint x: 422, startPoint y: 246, endPoint x: 932, endPoint y: 352, distance: 520.8
click at [932, 351] on div "**********" at bounding box center [675, 212] width 562 height 302
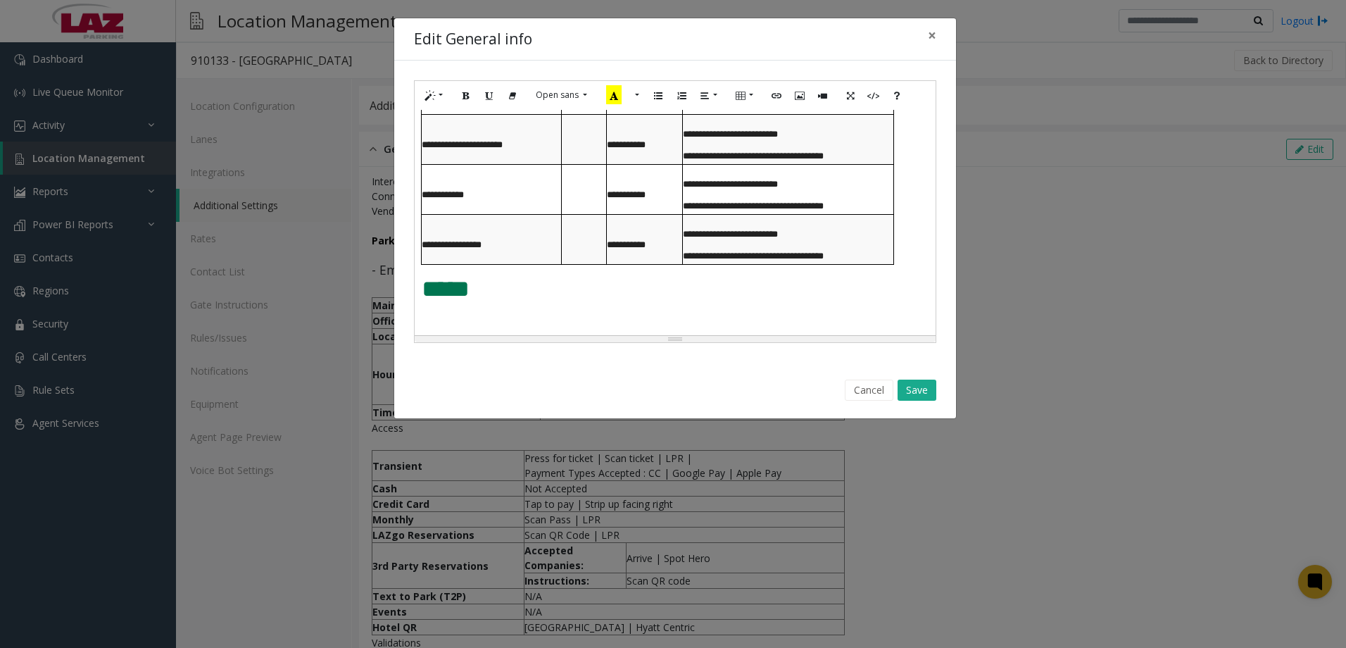
scroll to position [1335, 0]
click at [460, 326] on div "**********" at bounding box center [675, 222] width 521 height 225
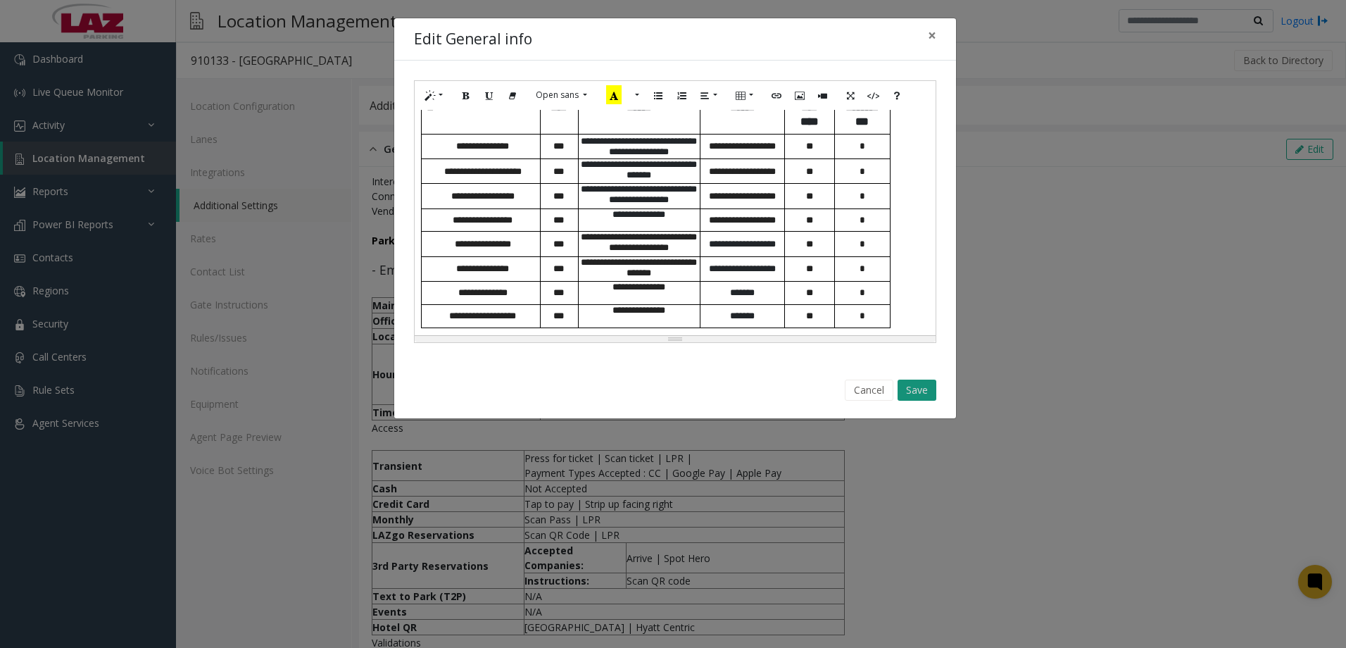
click at [915, 394] on button "Save" at bounding box center [917, 390] width 39 height 21
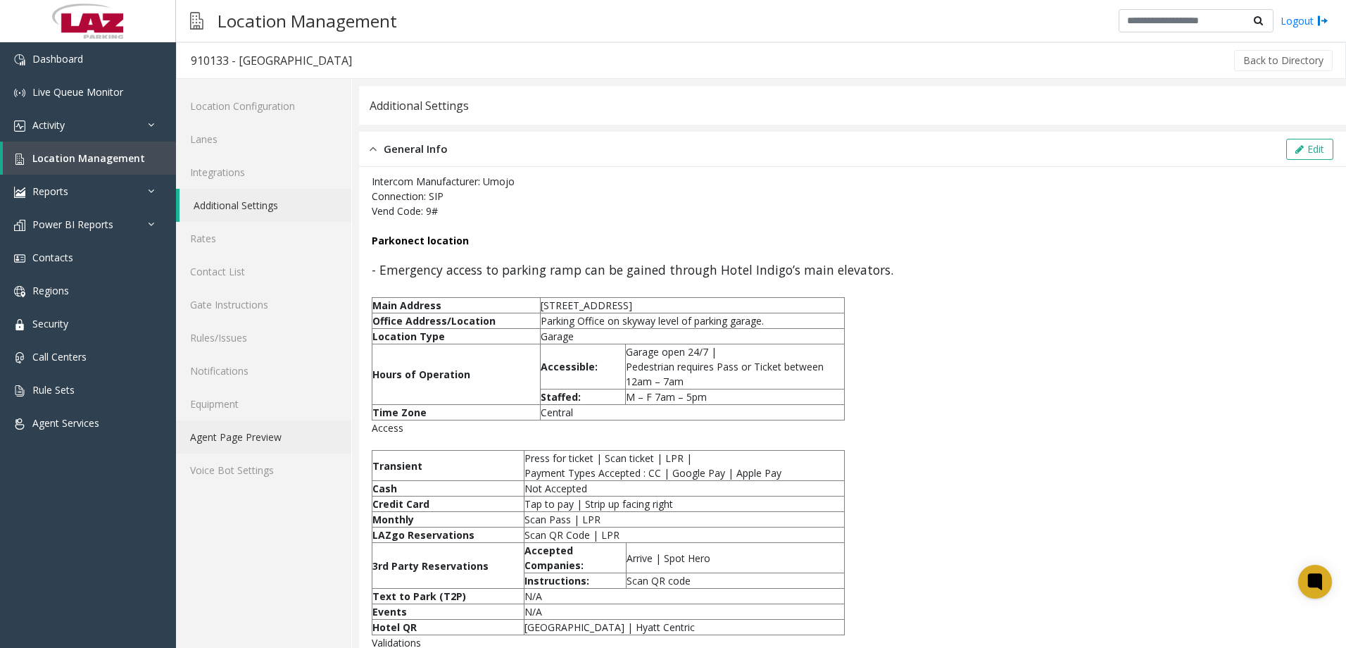
click at [281, 436] on link "Agent Page Preview" at bounding box center [263, 436] width 175 height 33
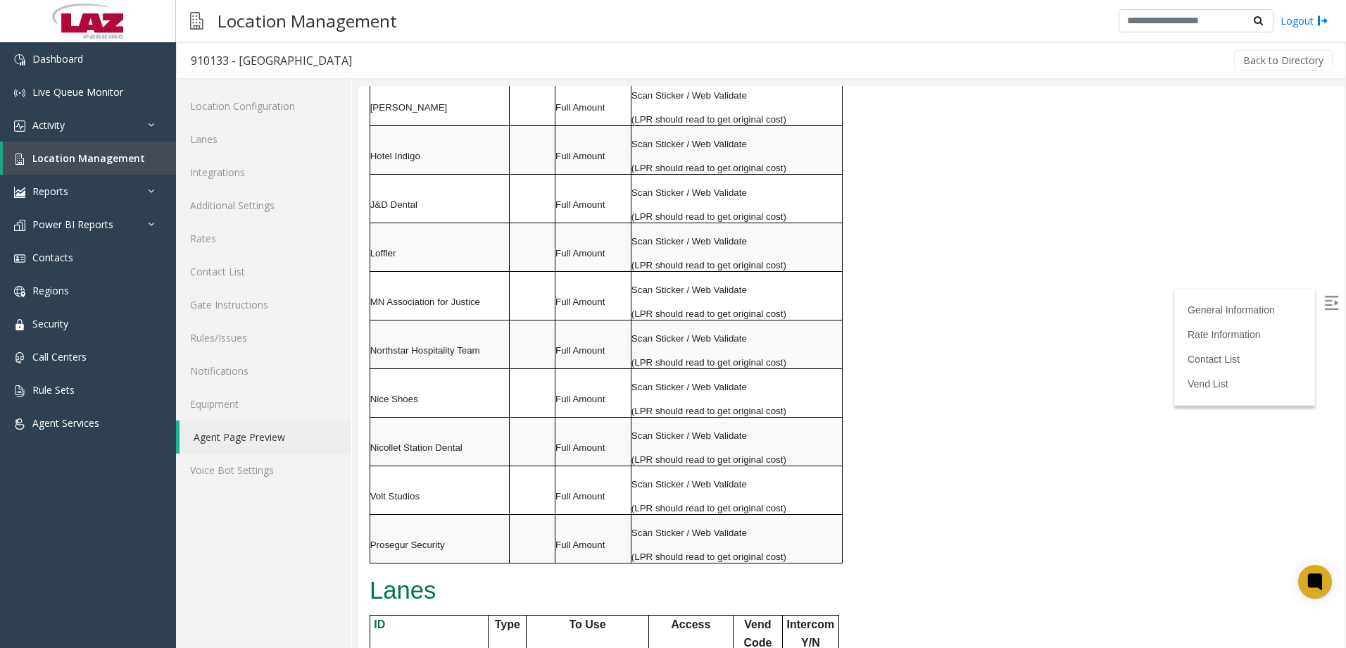
scroll to position [1408, 0]
